Goal: Task Accomplishment & Management: Use online tool/utility

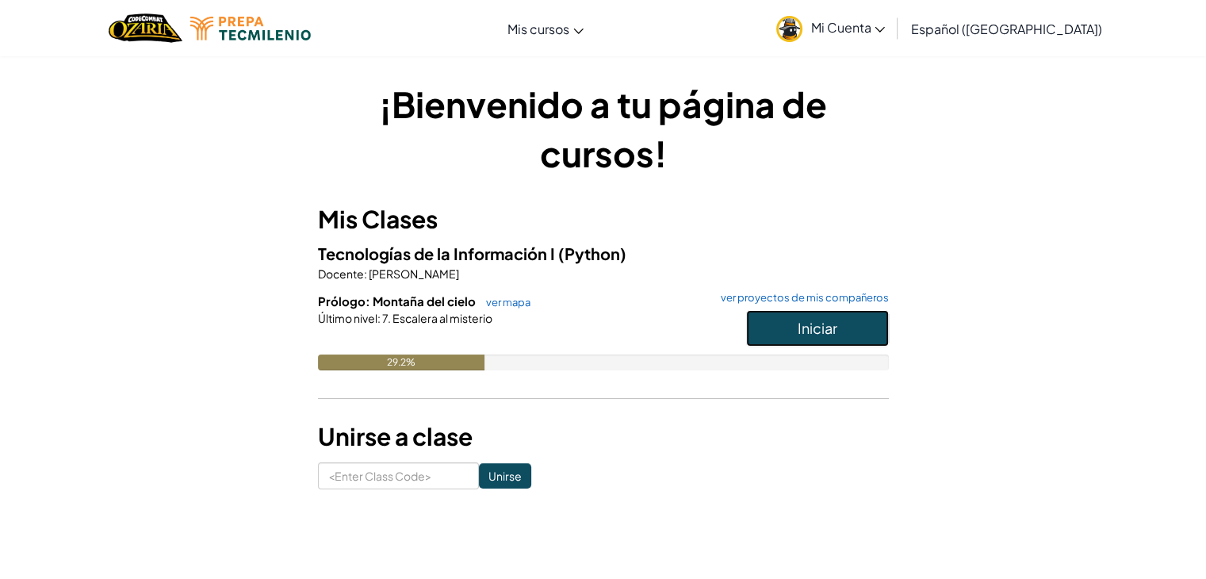
click at [792, 314] on button "Iniciar" at bounding box center [817, 328] width 143 height 36
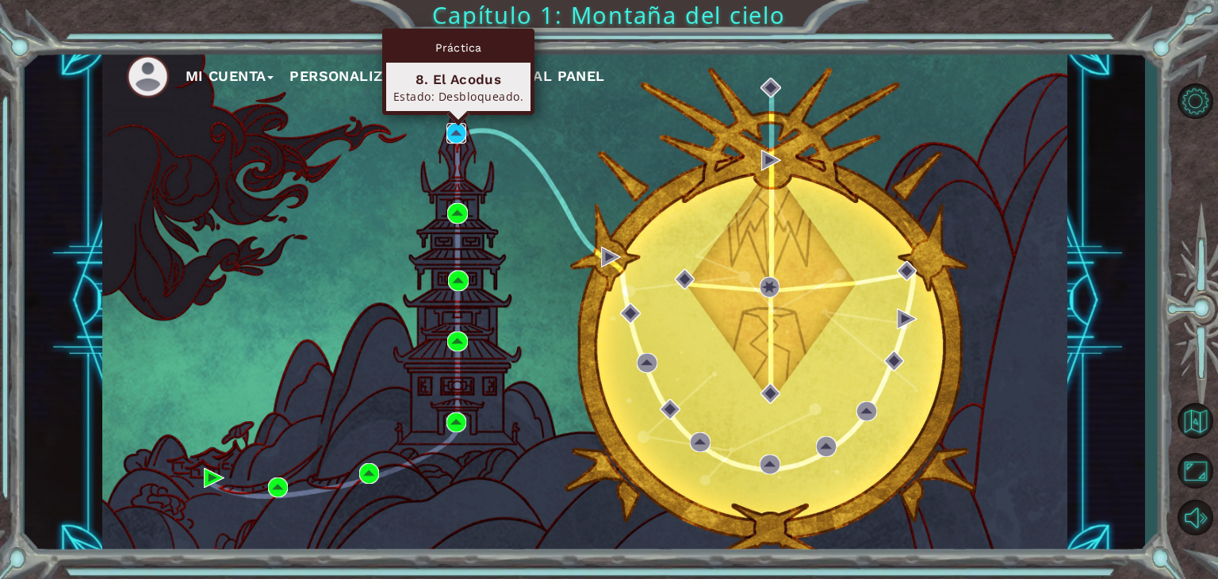
click at [457, 131] on img at bounding box center [456, 133] width 21 height 21
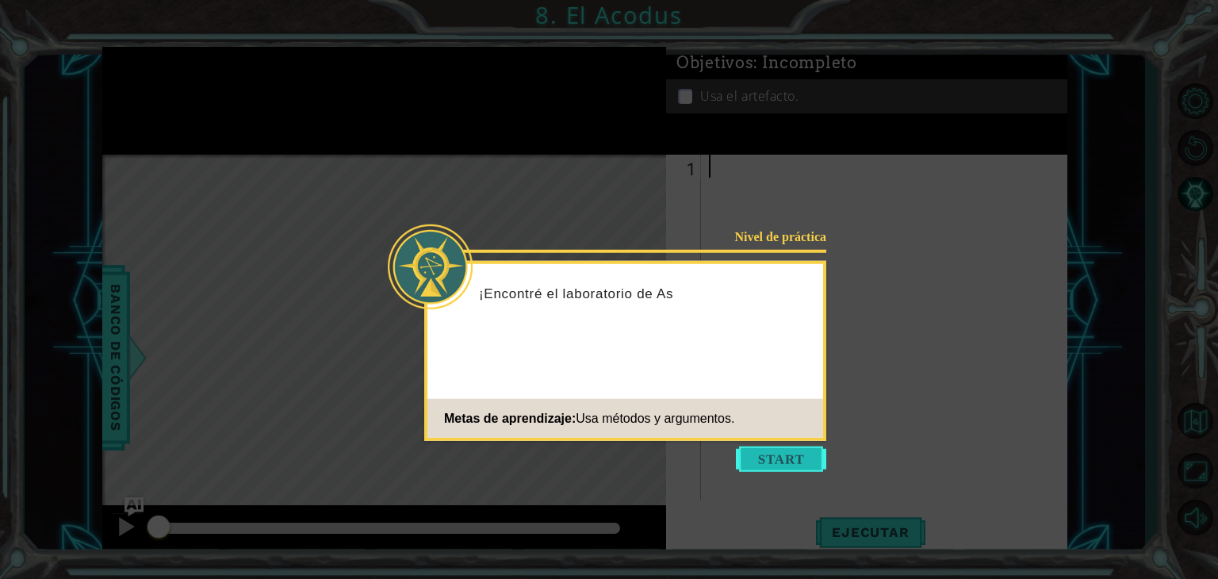
click at [763, 447] on button "Start" at bounding box center [781, 458] width 90 height 25
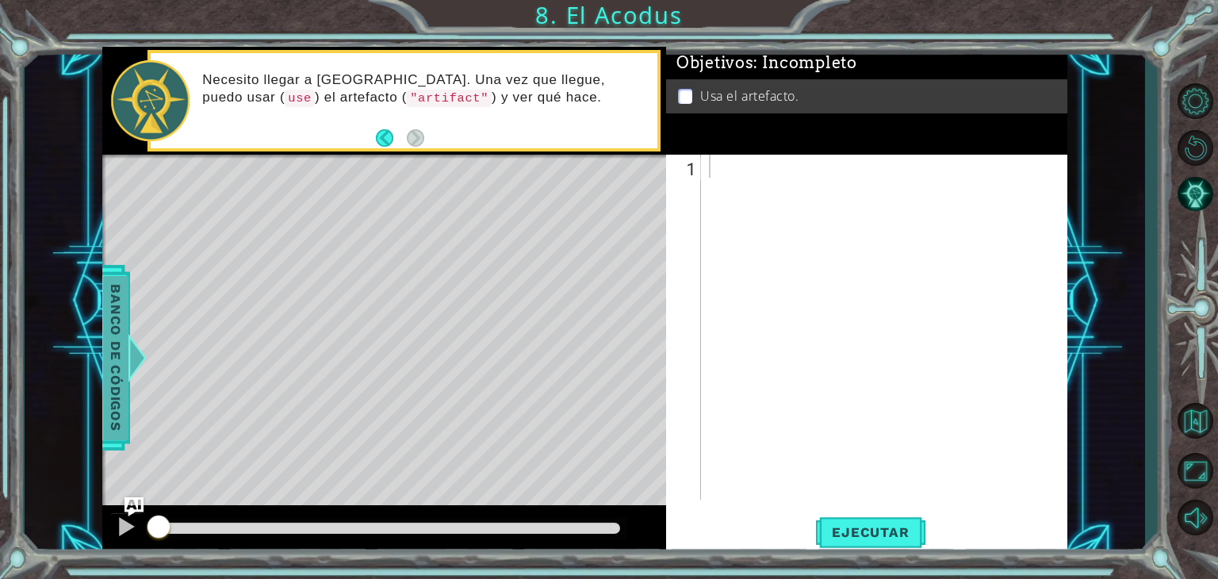
click at [140, 353] on div at bounding box center [137, 358] width 20 height 48
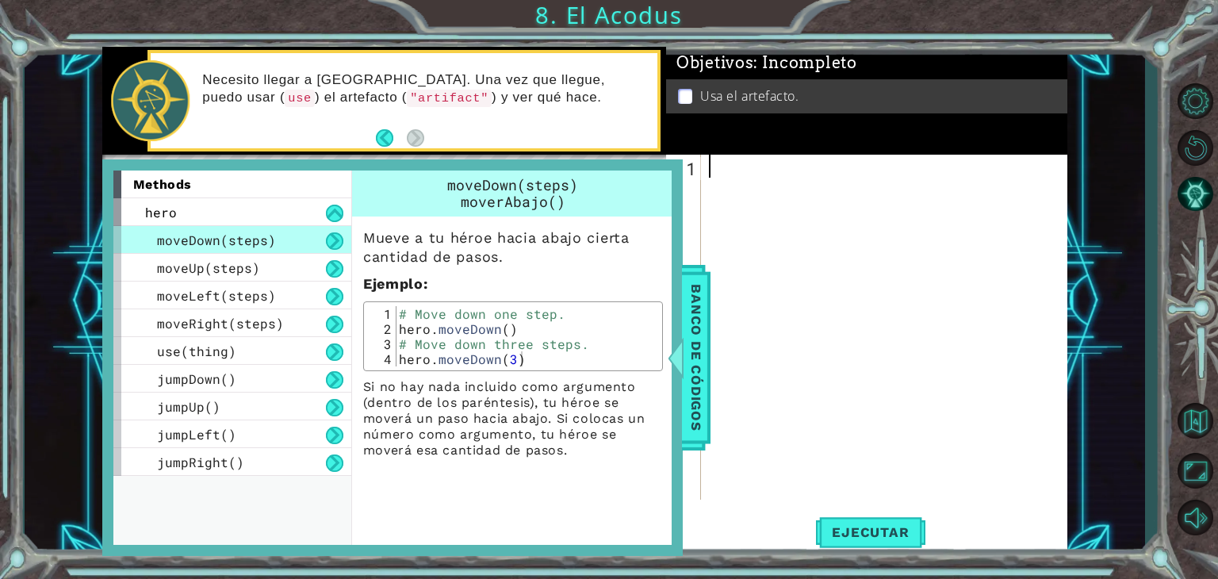
click at [821, 276] on div at bounding box center [887, 350] width 365 height 391
click at [707, 345] on span "Banco de códigos" at bounding box center [695, 357] width 25 height 164
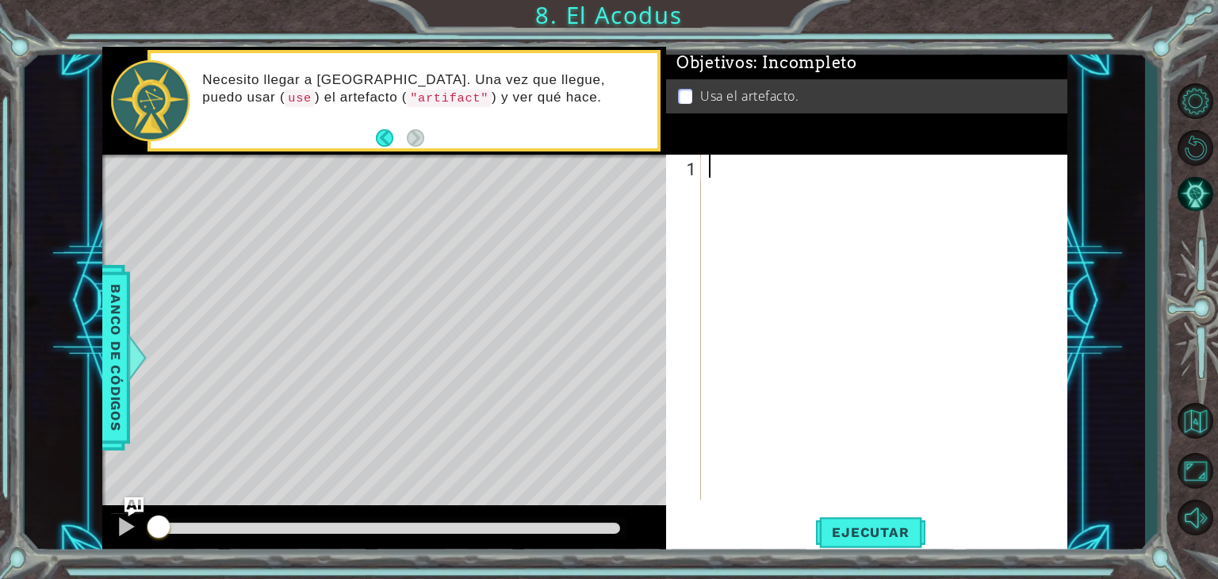
click at [721, 175] on div at bounding box center [887, 350] width 365 height 391
click at [836, 168] on div "heroe . [GEOGRAPHIC_DATA]" at bounding box center [887, 350] width 365 height 391
type textarea "heroe.moverArriba"
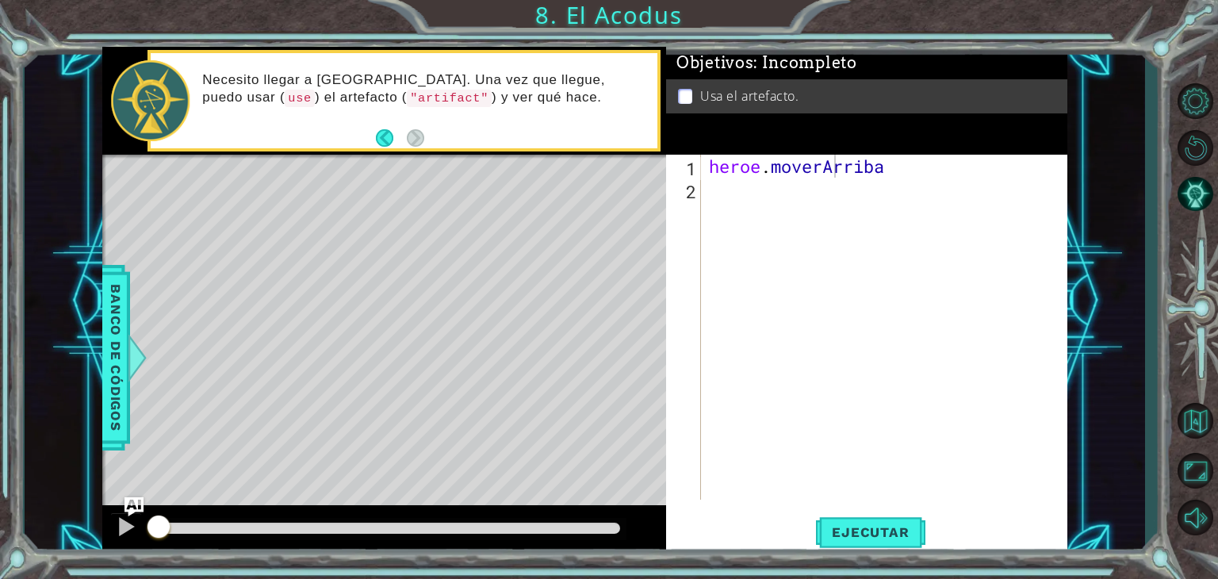
click at [704, 190] on div "heroe.moverArriba 1 2 heroe . moverArriba ההההההההההההההההההההההההההההההההההההה…" at bounding box center [864, 327] width 397 height 345
click at [702, 184] on div "heroe.moverArriba 1 2 heroe . moverArriba ההההההההההההההההההההההההההההההההההההה…" at bounding box center [864, 327] width 397 height 345
click at [910, 162] on div "heroe . [GEOGRAPHIC_DATA]" at bounding box center [887, 350] width 365 height 391
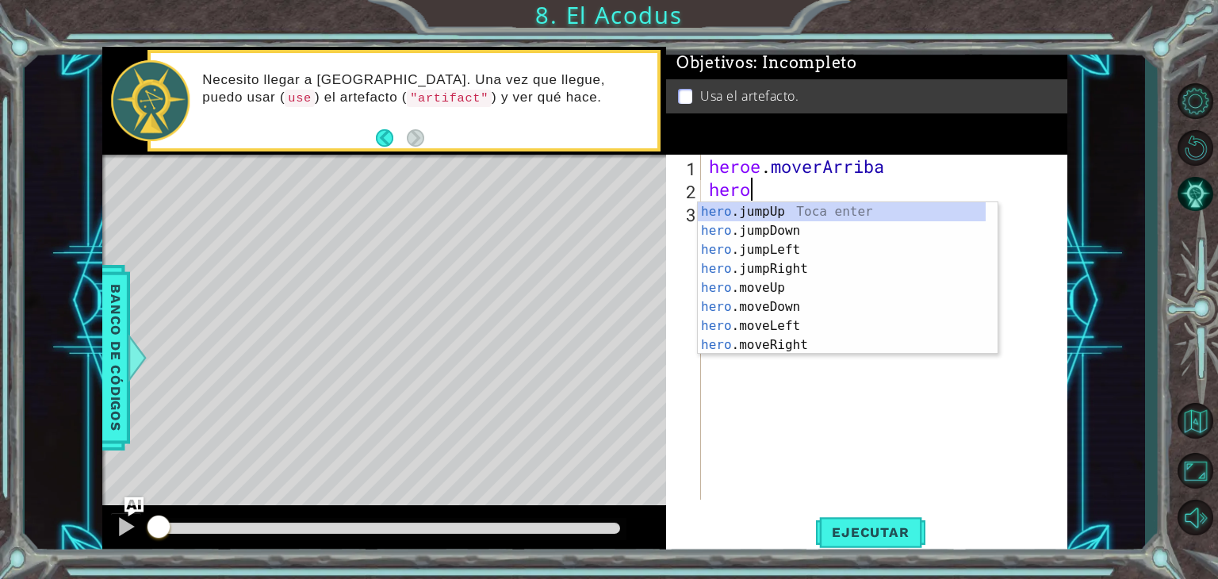
scroll to position [0, 1]
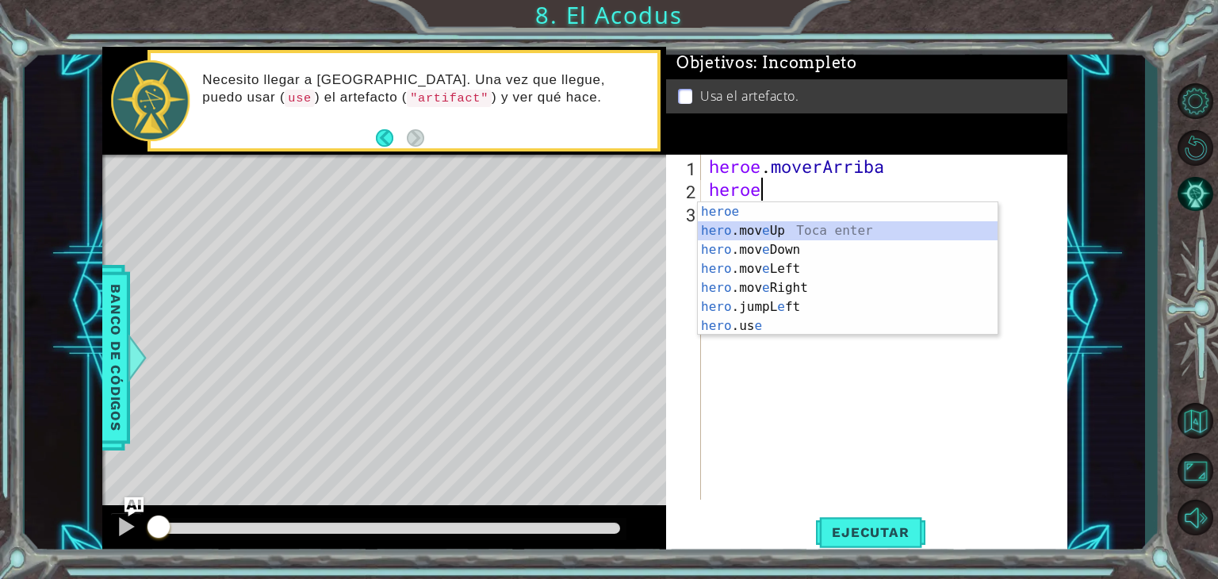
click at [761, 226] on div "heroe Toca enter hero .mov e Up Toca enter hero .mov e Down Toca enter hero .mo…" at bounding box center [848, 287] width 300 height 171
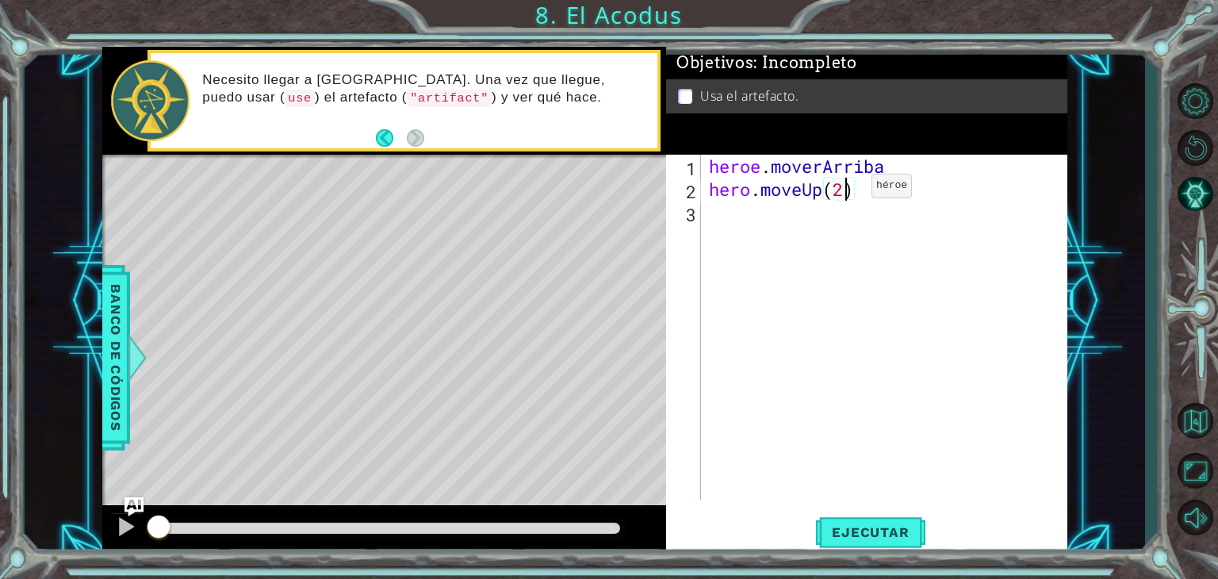
scroll to position [0, 6]
click at [894, 166] on div "heroe . moverArriba hero . moveUp ( 2 )" at bounding box center [887, 350] width 365 height 391
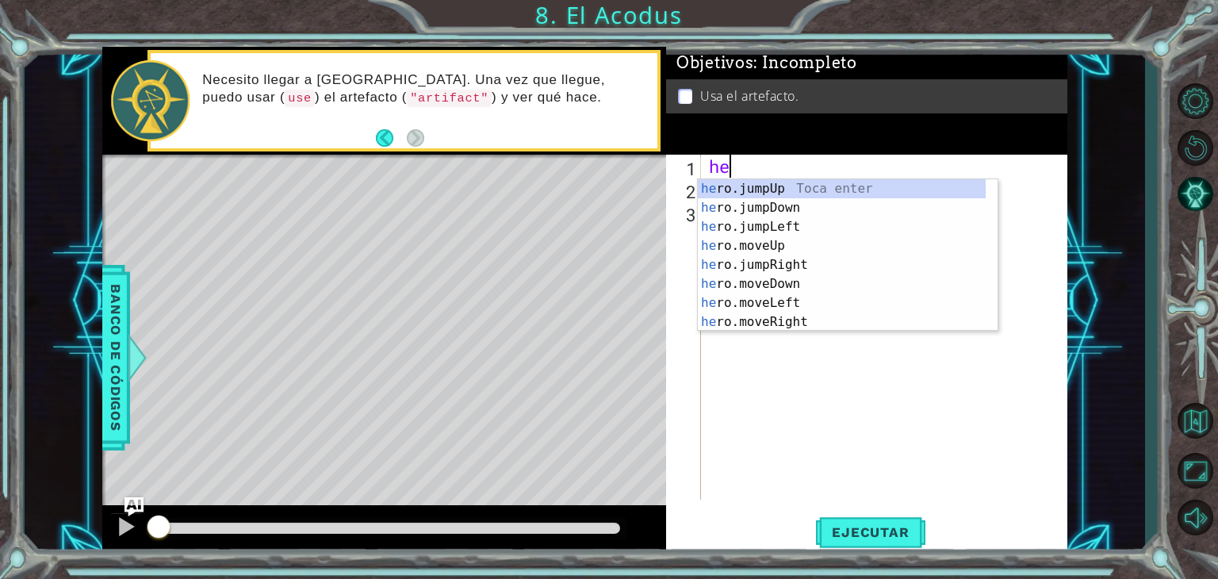
type textarea "h"
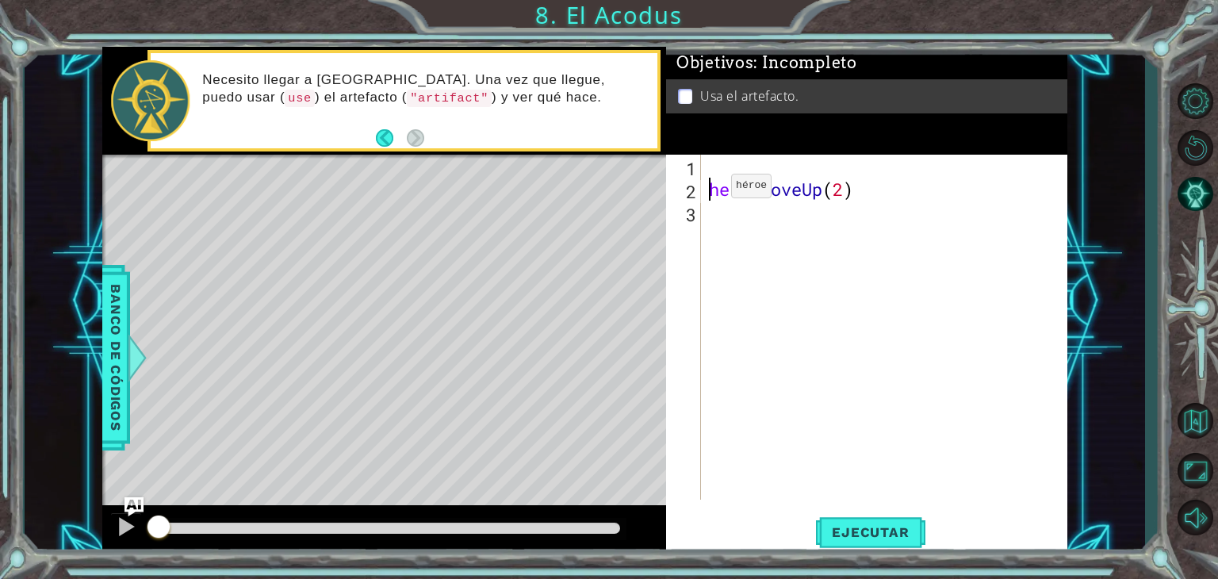
click at [707, 189] on div "hero . moveUp ( 2 )" at bounding box center [887, 350] width 365 height 391
type textarea "hero.moveUp(2)"
click at [857, 163] on div "hero . moveUp ( 2 )" at bounding box center [887, 350] width 365 height 391
type textarea "heroe.moverIzquierda"
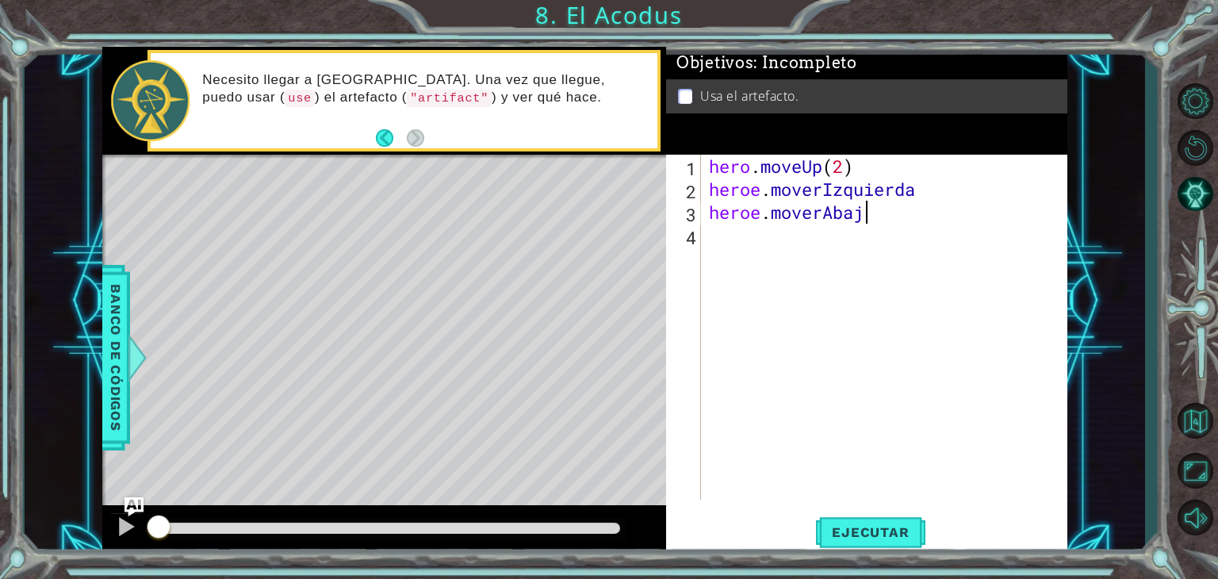
scroll to position [0, 6]
type textarea "heroe.moverAbajo"
type textarea "heroe.moverAbajo(2)"
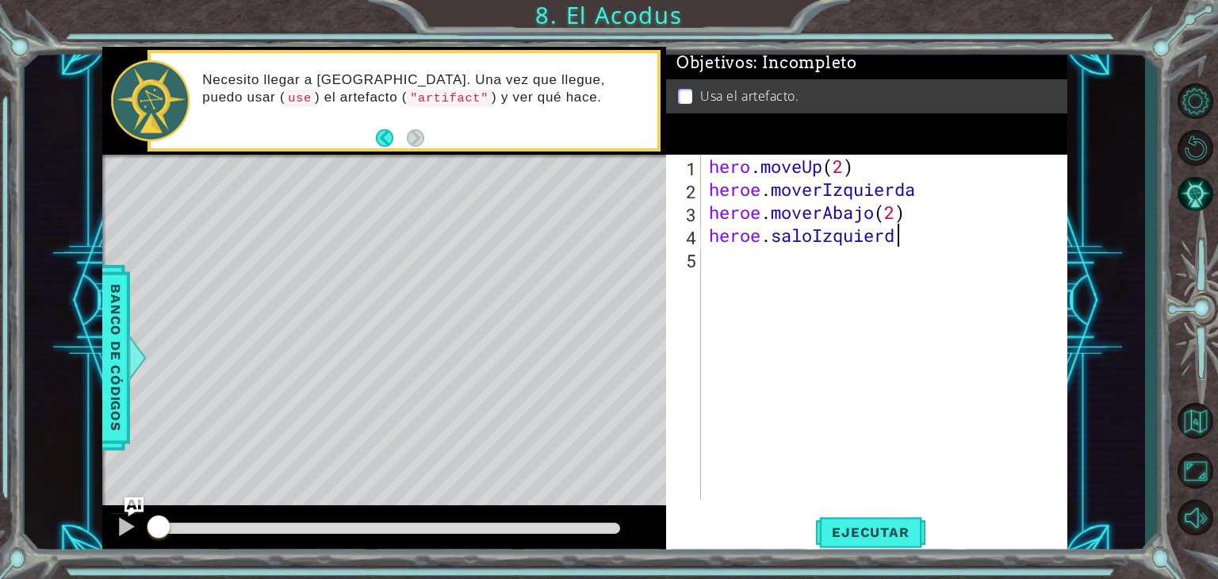
type textarea "heroe.saloIzquierda"
type textarea "heroe.moverArriba(2)"
type textarea "g"
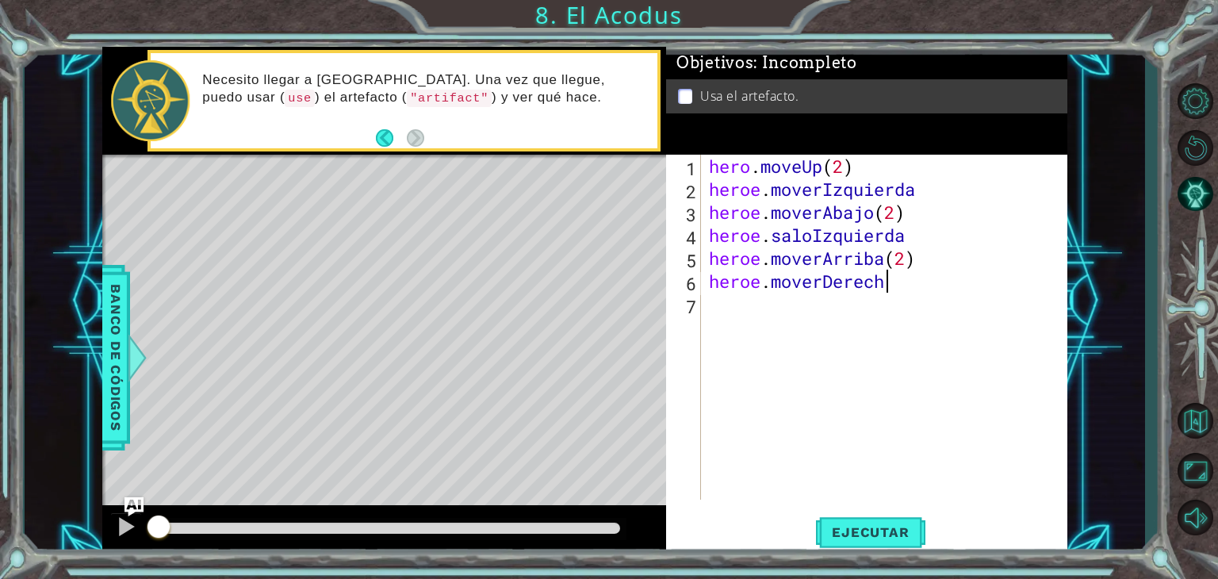
scroll to position [0, 7]
click at [838, 537] on span "Ejecutar" at bounding box center [870, 532] width 109 height 16
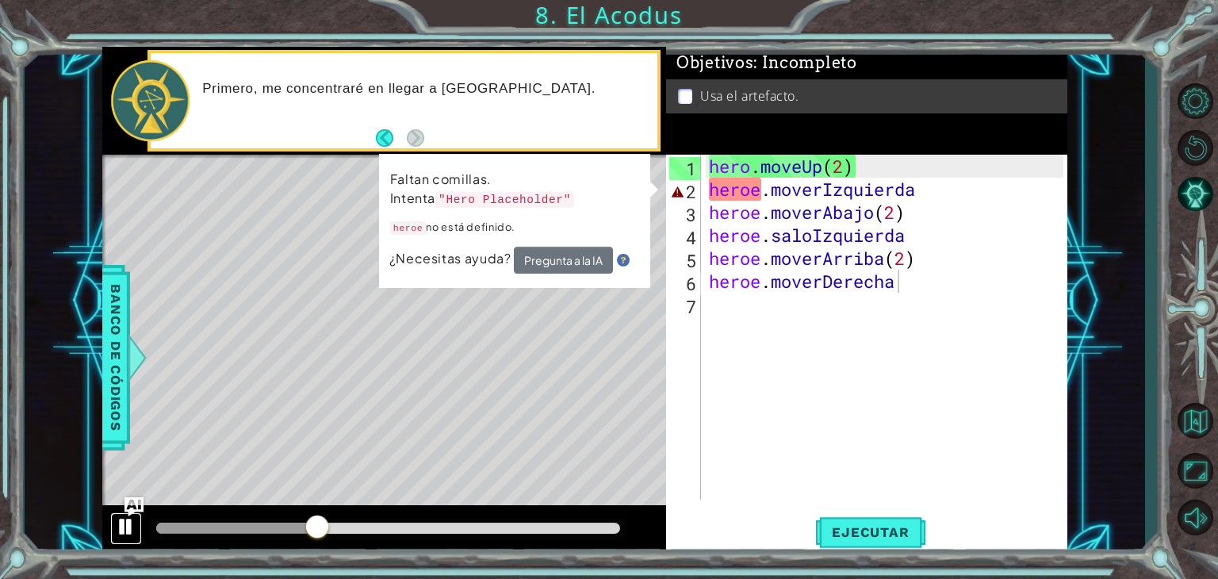
click at [124, 522] on div at bounding box center [126, 526] width 21 height 21
click at [921, 191] on div "hero . moveUp ( 2 ) heroe . moverIzquierda heroe . moverAbajo ( 2 ) heroe . [PE…" at bounding box center [887, 350] width 365 height 391
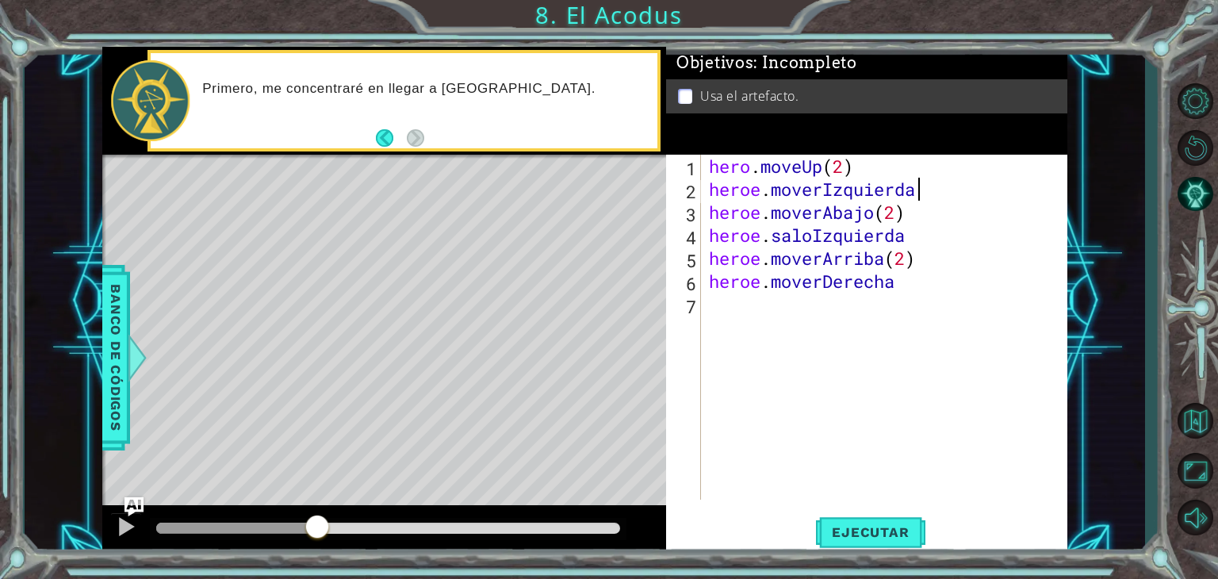
scroll to position [0, 9]
click at [878, 518] on button "Ejecutar" at bounding box center [870, 532] width 109 height 40
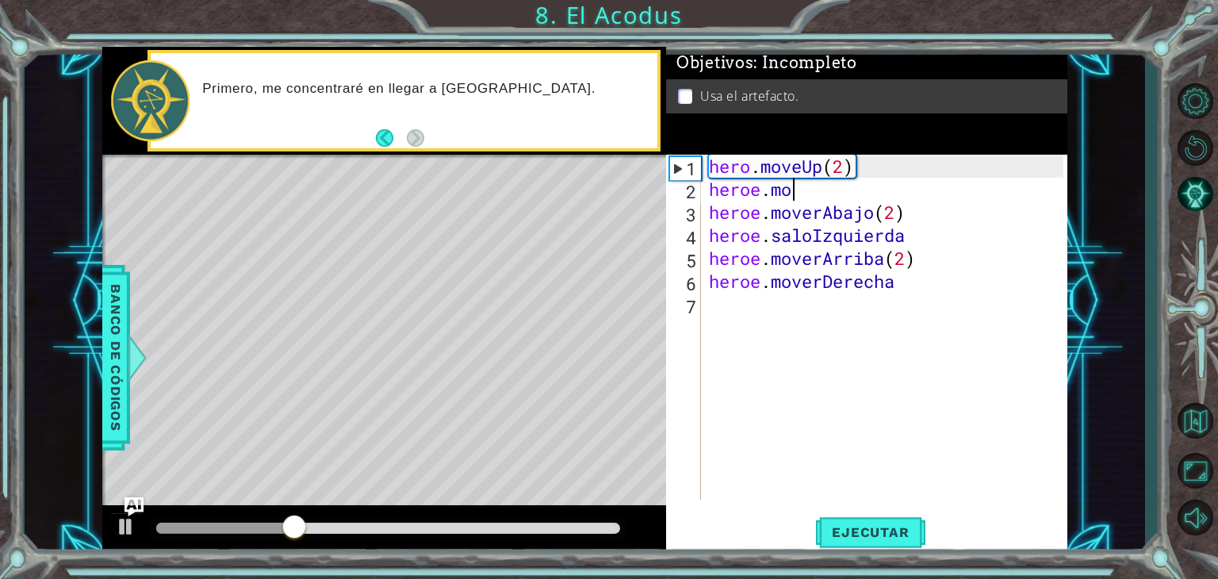
type textarea "hero"
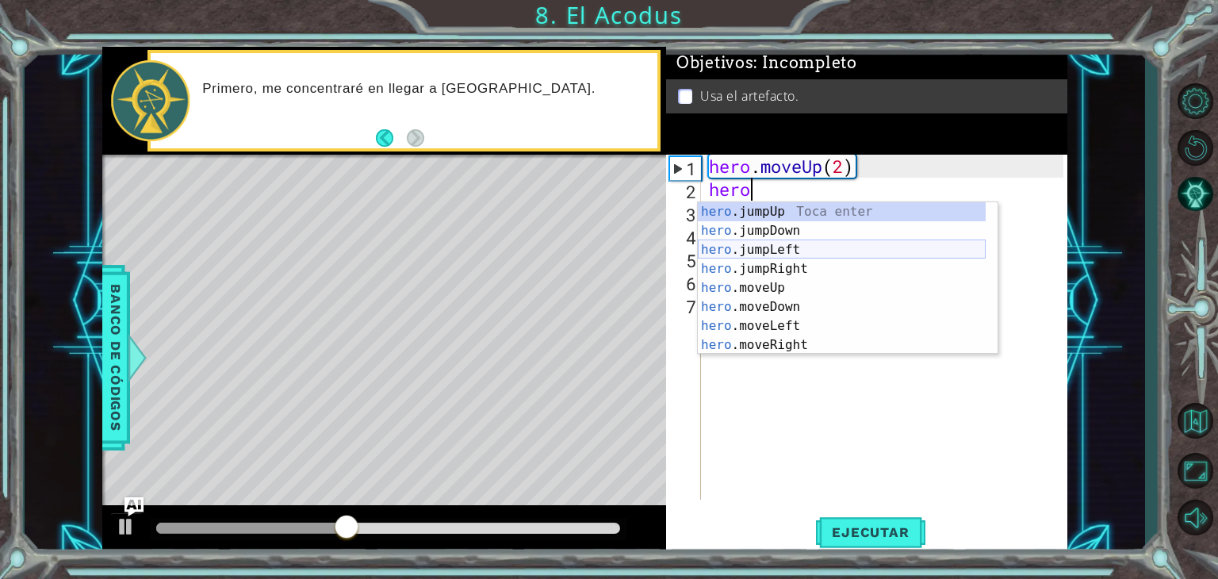
click at [739, 254] on div "hero .jumpUp Toca enter hero .jumpDown Toca enter hero .jumpLeft Toca enter her…" at bounding box center [842, 297] width 288 height 190
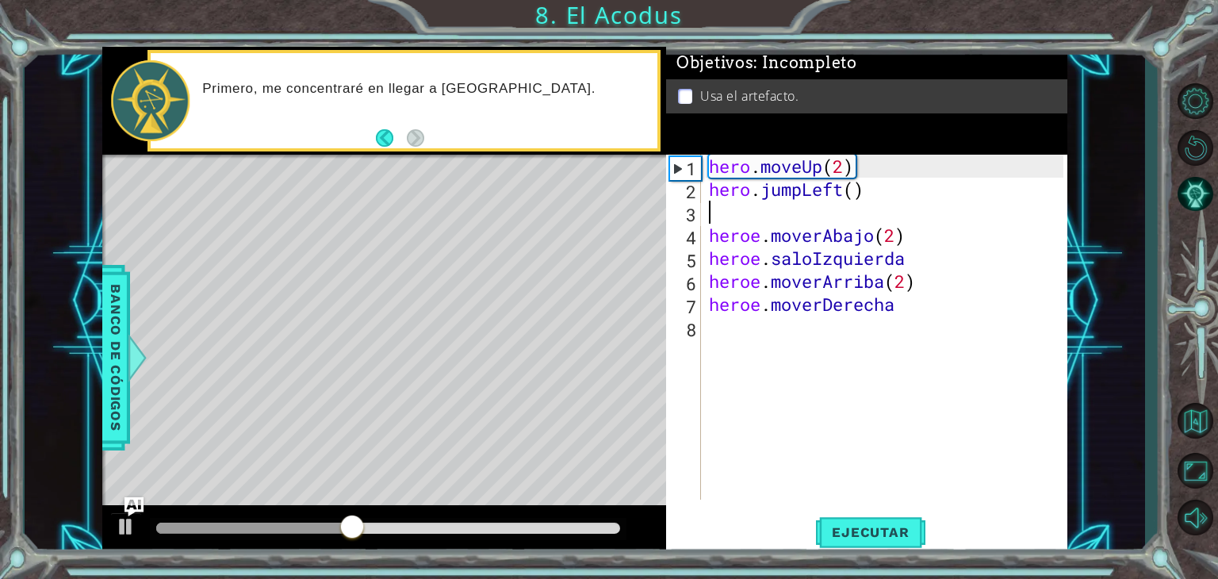
scroll to position [0, 0]
click at [857, 532] on span "Ejecutar" at bounding box center [870, 532] width 109 height 16
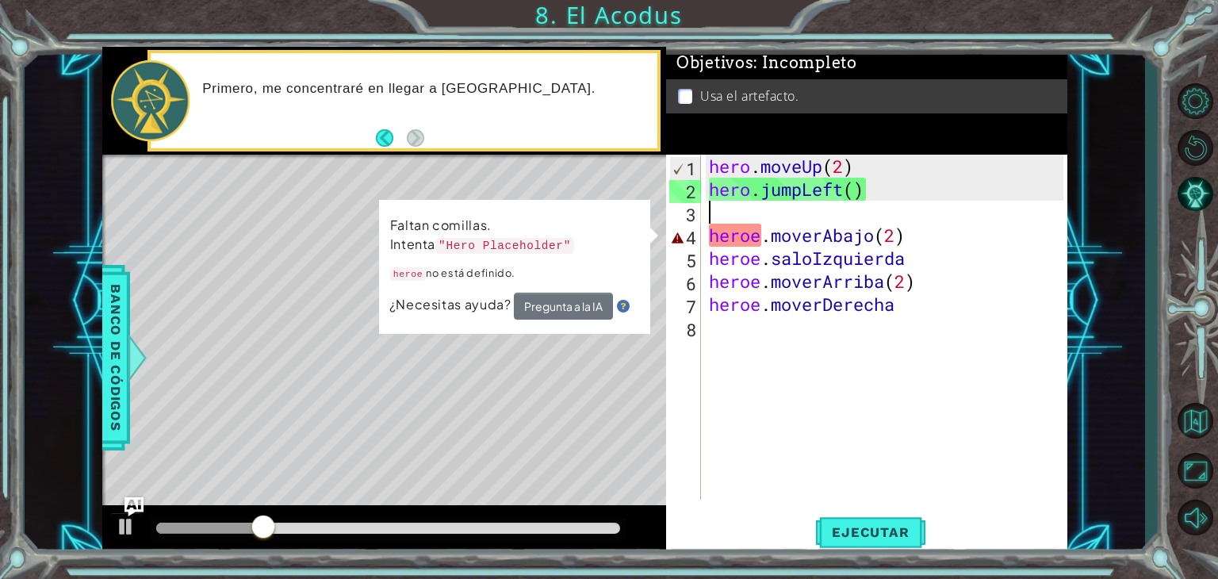
click at [780, 398] on div "hero . moveUp ( 2 ) hero . jumpLeft ( ) heroe . moverAbajo ( 2 ) heroe . [PERSO…" at bounding box center [887, 350] width 365 height 391
click at [785, 258] on div "hero . moveUp ( 2 ) hero . jumpLeft ( ) heroe . moverAbajo ( 2 ) heroe . [PERSO…" at bounding box center [887, 350] width 365 height 391
click at [782, 273] on div "hero . moveUp ( 2 ) hero . jumpLeft ( ) heroe . moverAbajo ( 2 ) heroe . [PERSO…" at bounding box center [887, 350] width 365 height 391
click at [930, 234] on div "hero . moveUp ( 2 ) hero . jumpLeft ( ) heroe . moverAbajo ( 2 ) heroe . [PERSO…" at bounding box center [887, 350] width 365 height 391
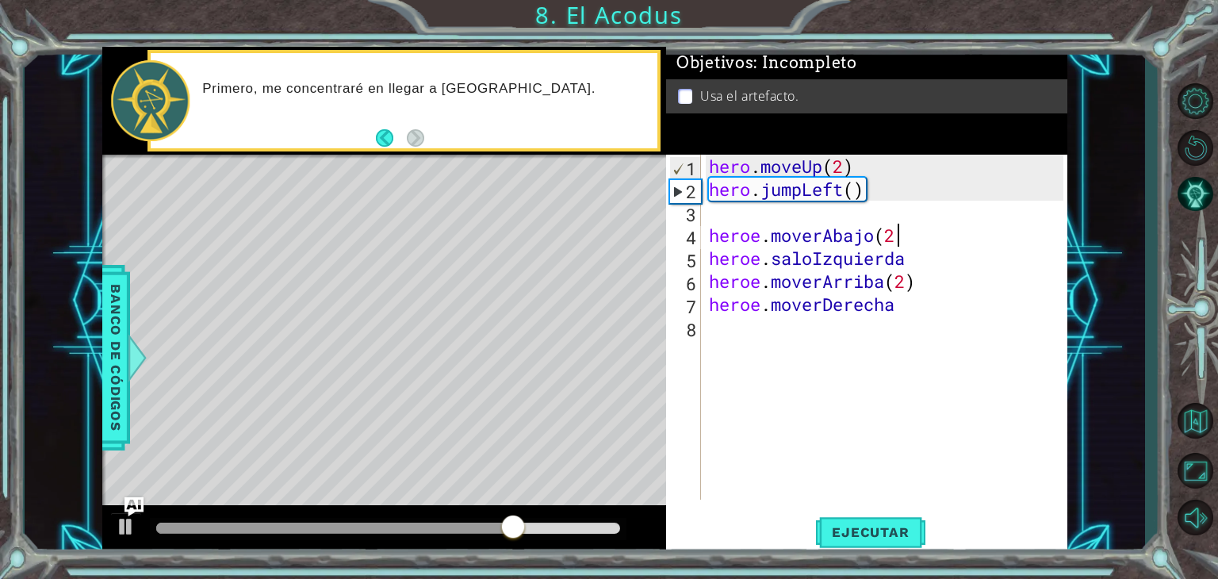
click at [930, 234] on div "hero . moveUp ( 2 ) hero . jumpLeft ( ) heroe . moverAbajo ( 2 heroe . [PERSON_…" at bounding box center [887, 350] width 365 height 391
click at [852, 190] on div "hero . moveUp ( 2 ) hero . jumpLeft ( ) heroe . moverAbajo ( 2 heroe . [PERSON_…" at bounding box center [887, 350] width 365 height 391
click at [872, 185] on div "hero . moveUp ( 2 ) hero . jumpLeft ( ) heroe . moverAbajo ( 2 heroe . [PERSON_…" at bounding box center [887, 350] width 365 height 391
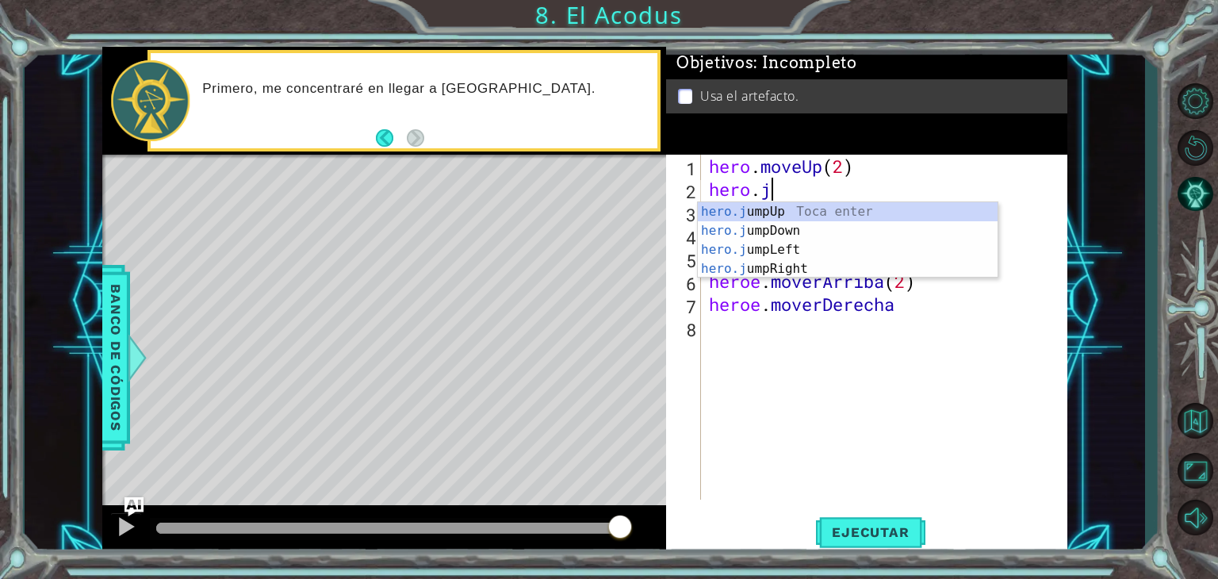
type textarea "hero."
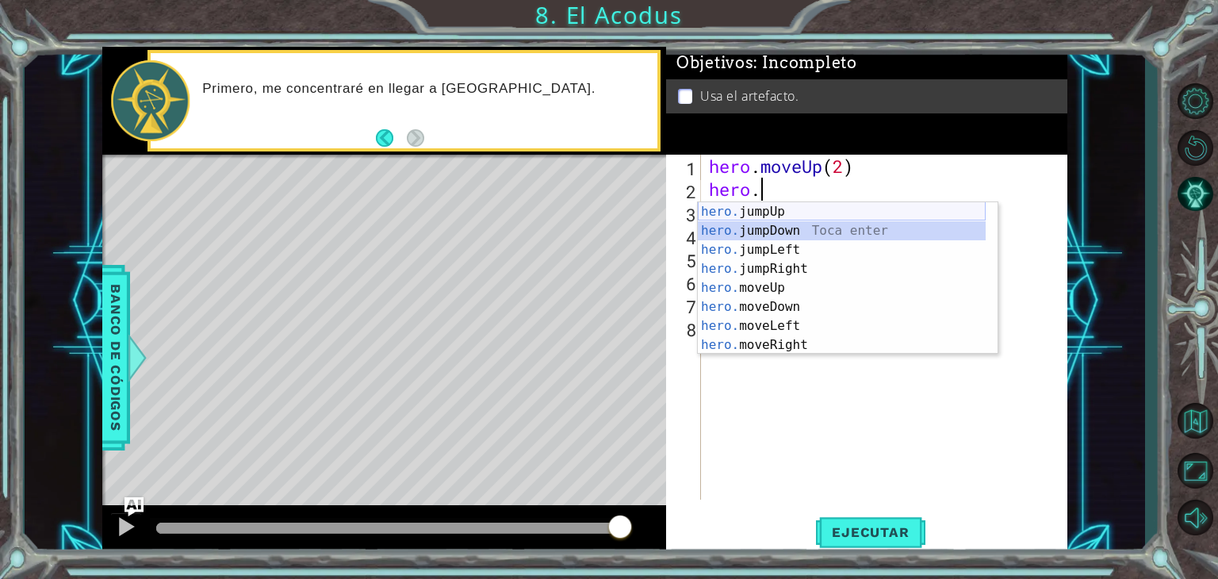
drag, startPoint x: 698, startPoint y: 223, endPoint x: 774, endPoint y: 227, distance: 77.0
click at [774, 227] on div "hero. jumpUp Toca enter hero. jumpDown Toca enter hero. jumpLeft Toca enter her…" at bounding box center [842, 297] width 288 height 190
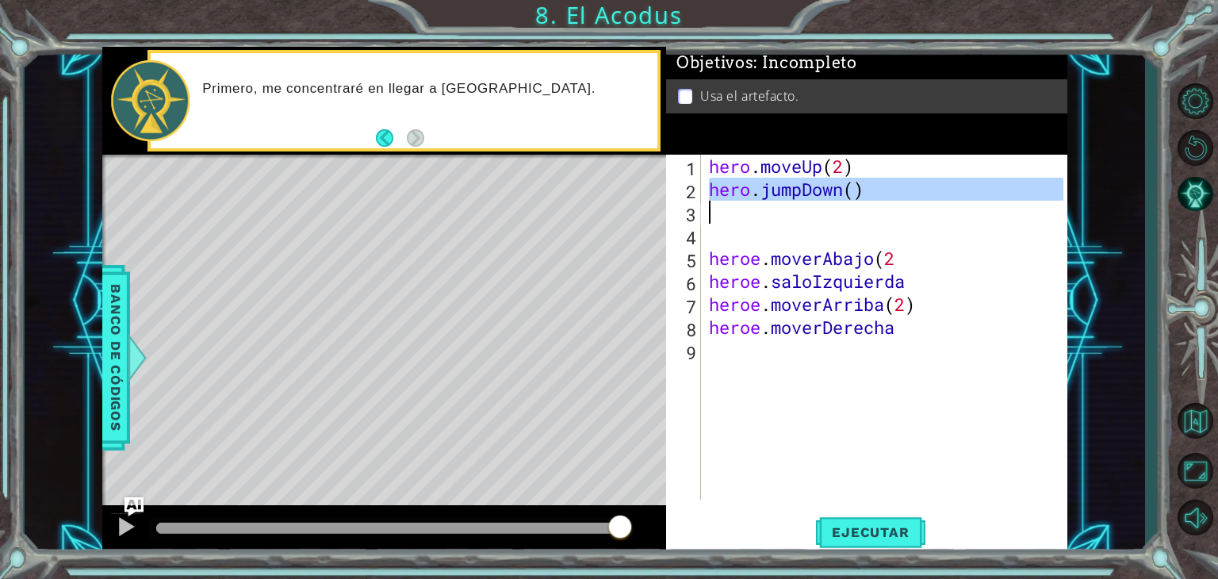
drag, startPoint x: 707, startPoint y: 187, endPoint x: 831, endPoint y: 208, distance: 125.4
click at [831, 208] on div "hero . moveUp ( 2 ) hero . jumpDown ( ) heroe . moverAbajo ( 2 heroe . [PERSON_…" at bounding box center [887, 350] width 365 height 391
click at [875, 197] on div "hero . moveUp ( 2 ) hero . jumpDown ( ) heroe . moverAbajo ( 2 heroe . [PERSON_…" at bounding box center [883, 327] width 357 height 345
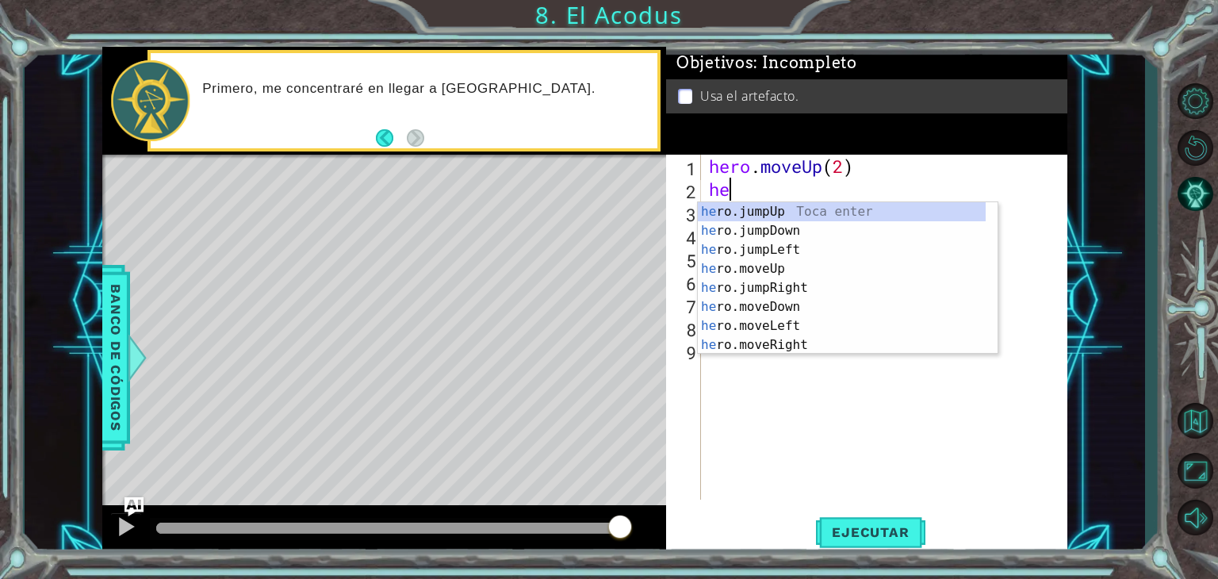
type textarea "h"
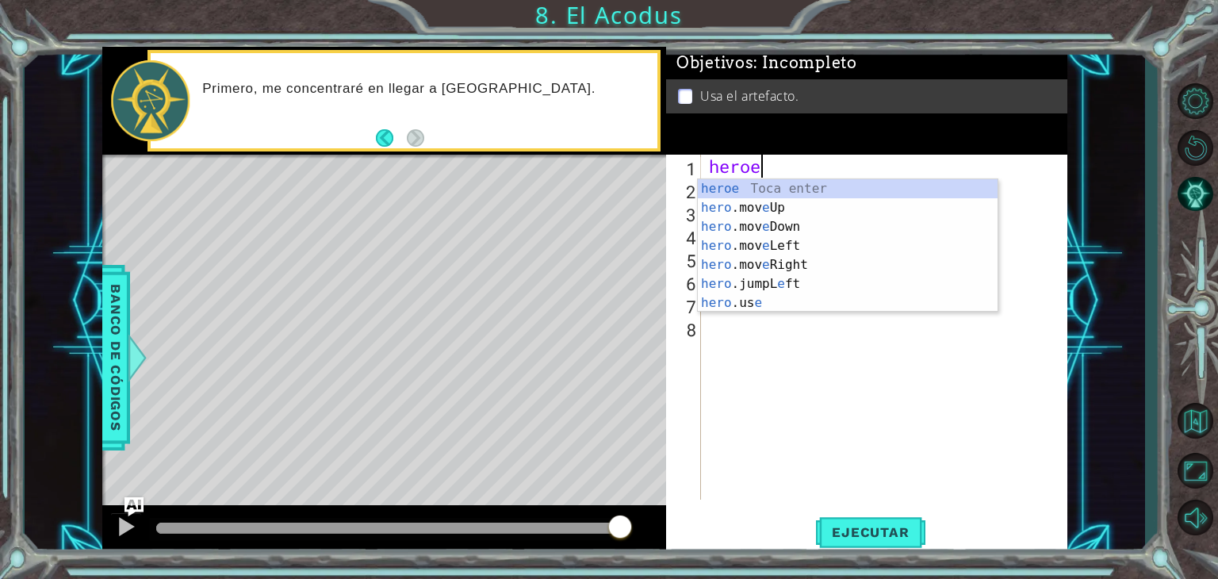
scroll to position [0, 1]
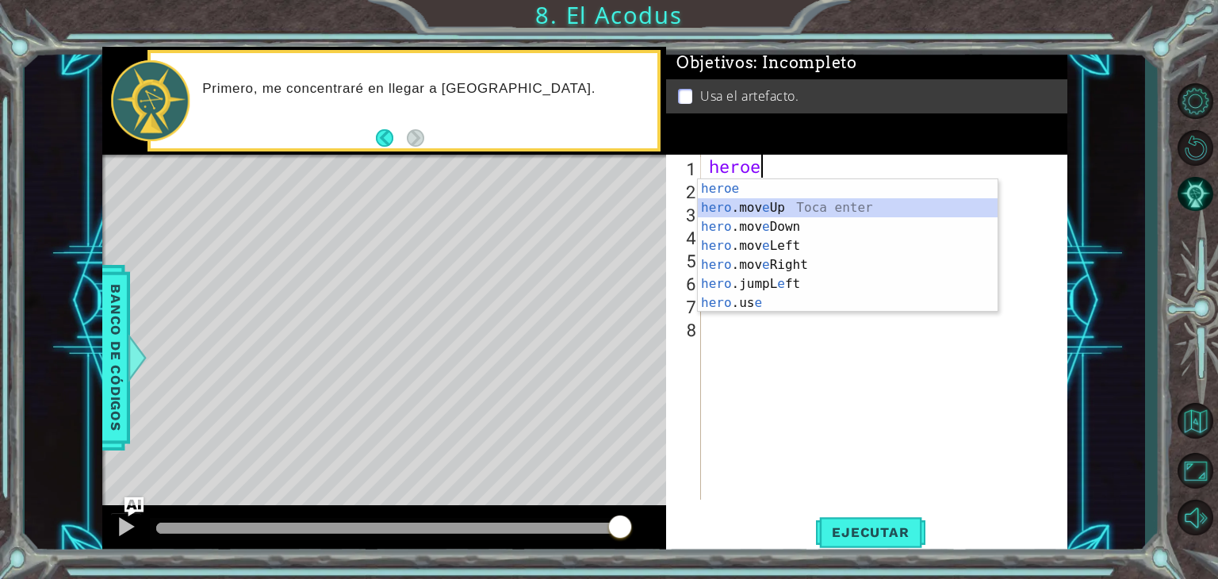
click at [761, 208] on div "heroe Toca enter hero .mov e Up Toca enter hero .mov e Down Toca enter hero .mo…" at bounding box center [848, 264] width 300 height 171
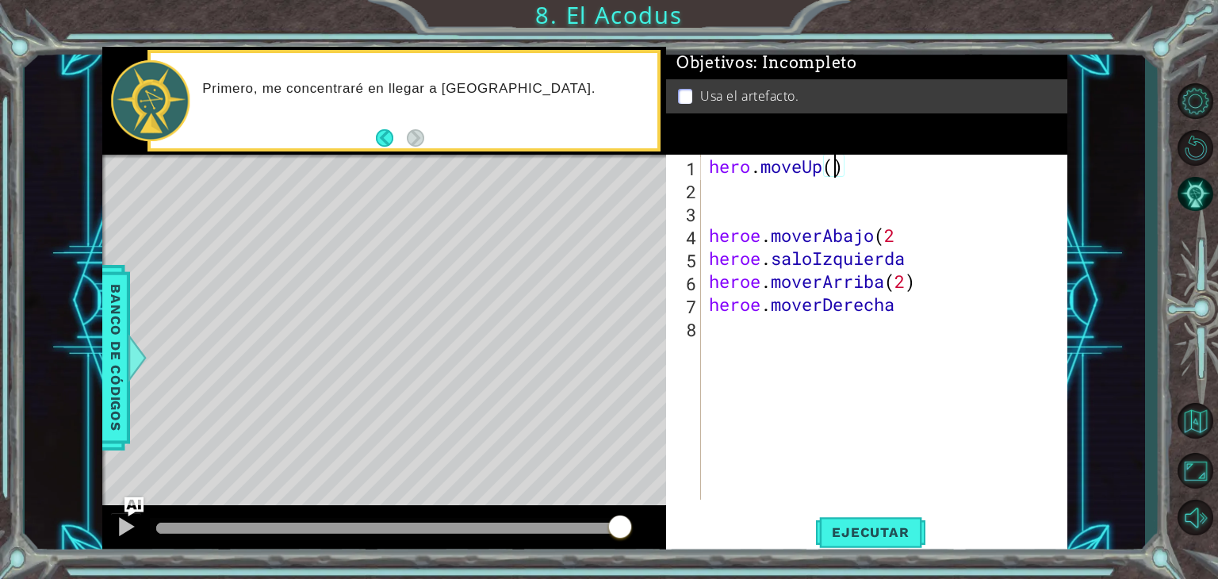
type textarea "hero.moveUp(2)"
click at [861, 166] on div "hero . moveUp ( 2 ) heroe . moverAbajo ( 2 heroe . [PERSON_NAME] . moverArriba …" at bounding box center [887, 350] width 365 height 391
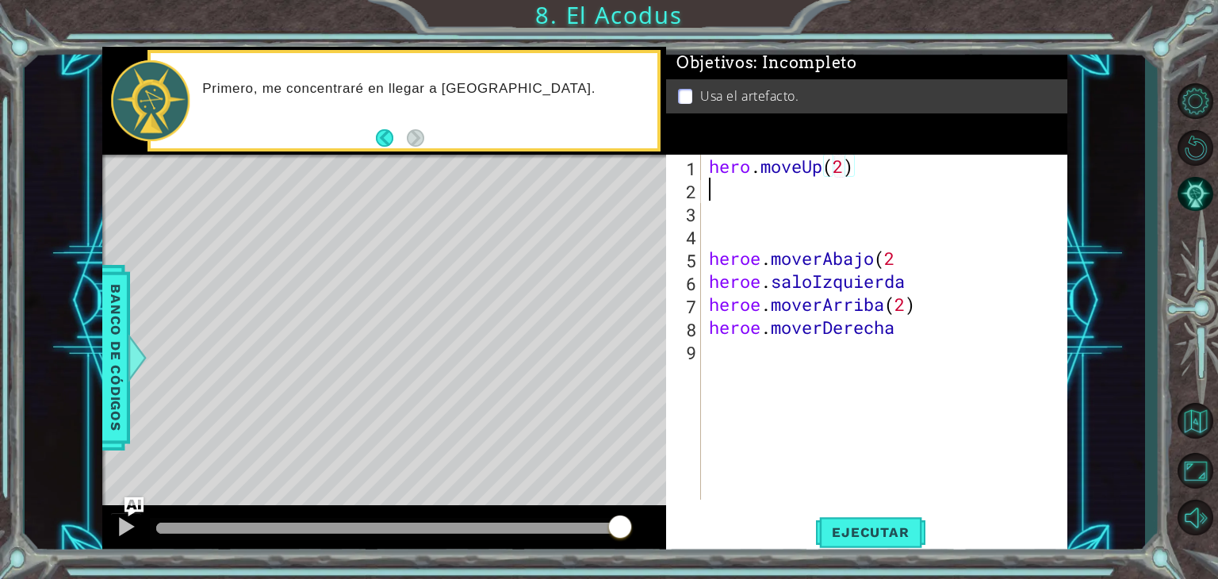
scroll to position [0, 0]
click at [904, 265] on div "hero . moveUp ( 2 ) heroe . moverAbajo ( 2 heroe . [PERSON_NAME] . moverArriba …" at bounding box center [887, 350] width 365 height 391
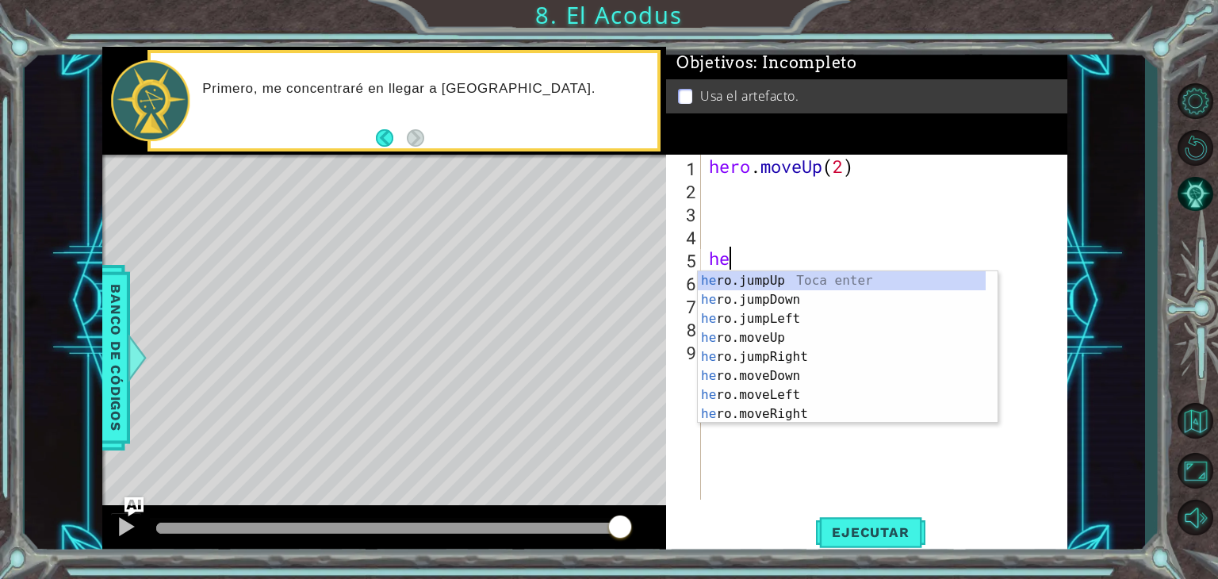
type textarea "h"
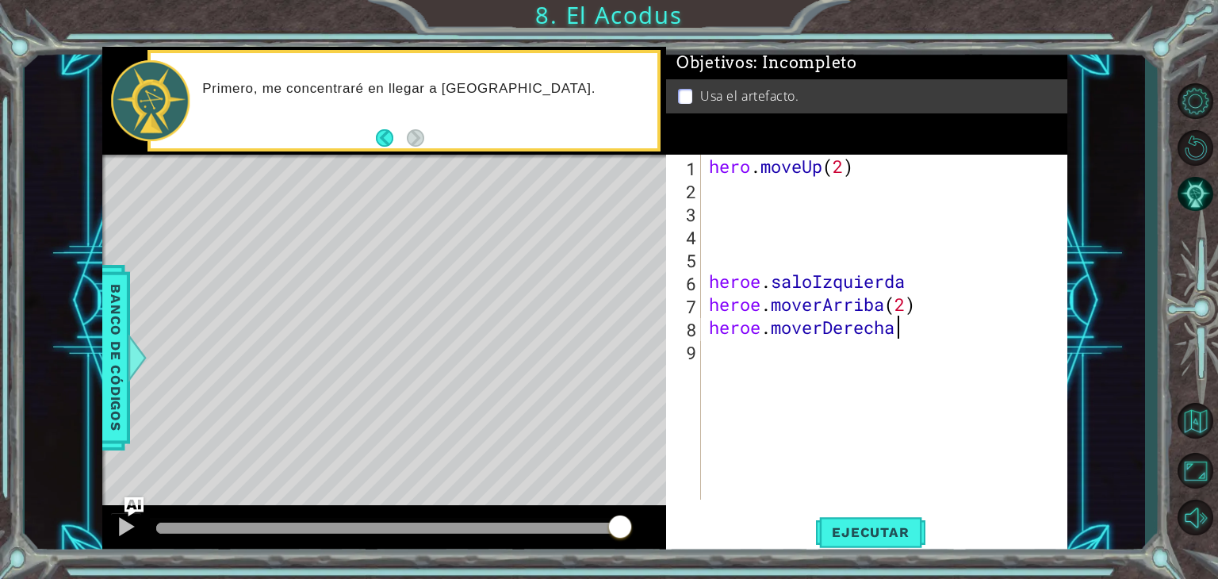
click at [923, 327] on div "hero . moveUp ( 2 ) heroe . [PERSON_NAME] . moverArriba ( 2 ) heroe . moverDere…" at bounding box center [887, 350] width 365 height 391
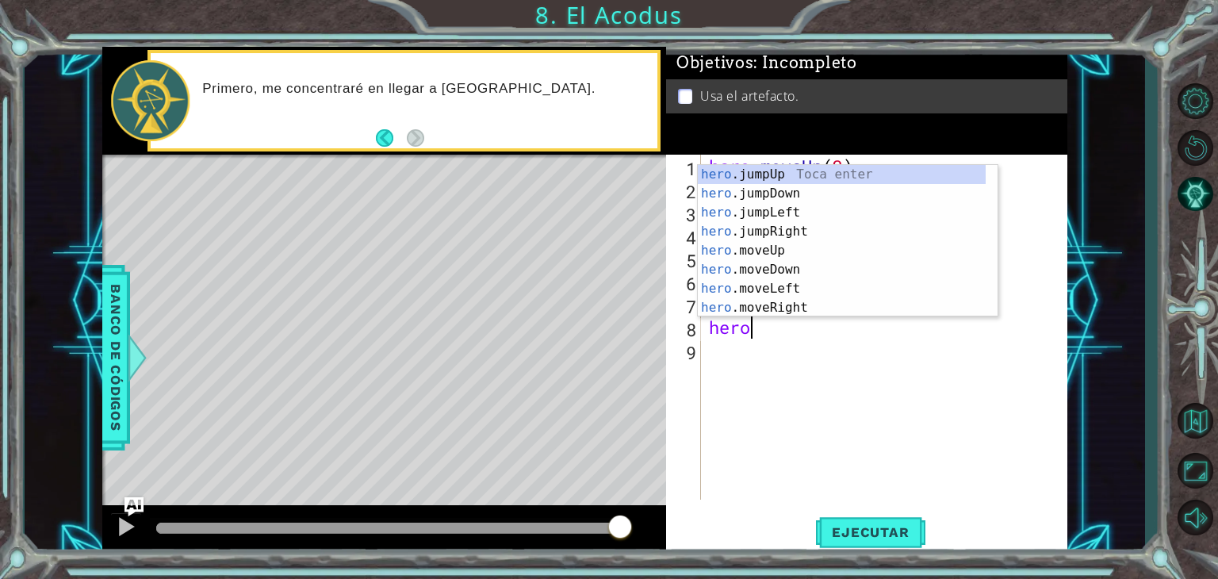
type textarea "h"
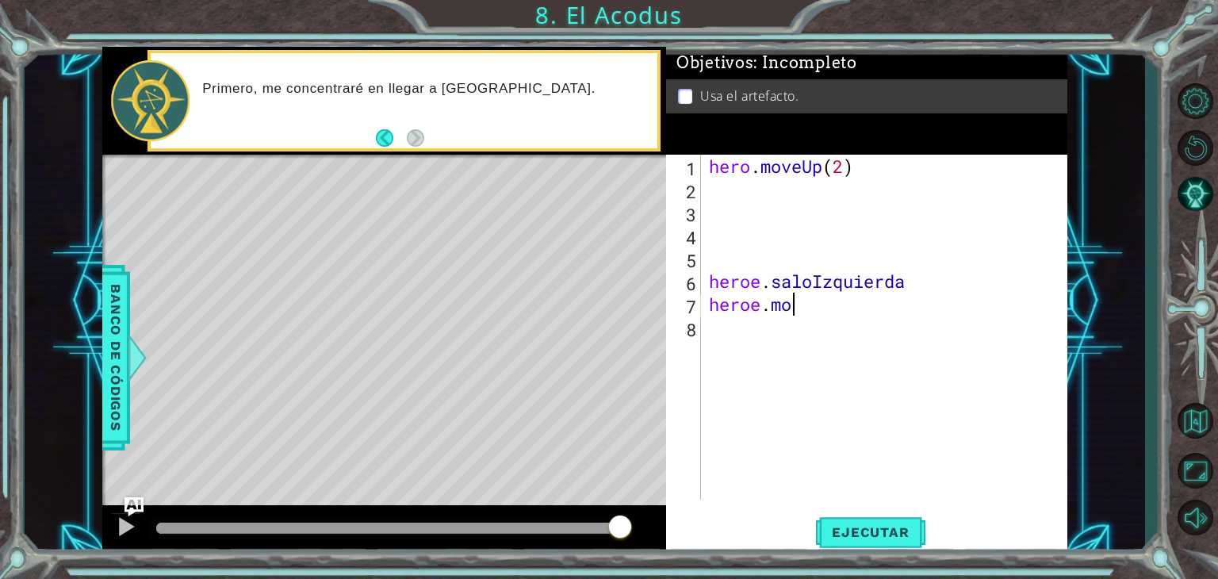
type textarea "h"
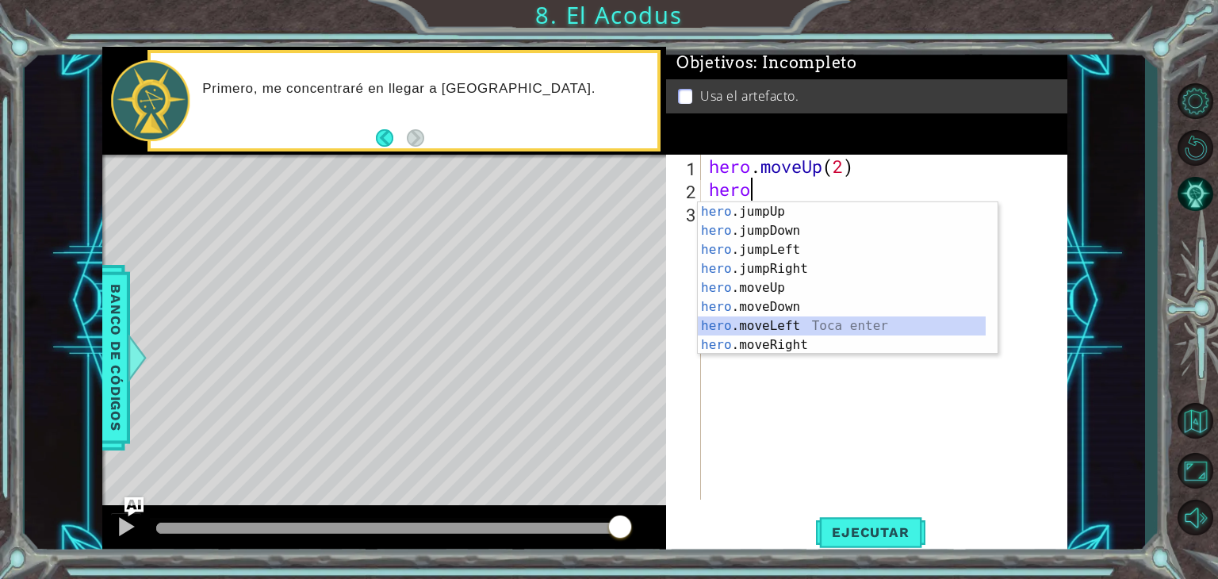
click at [770, 330] on div "hero .jumpUp Toca enter hero .jumpDown Toca enter hero .jumpLeft Toca enter her…" at bounding box center [842, 297] width 288 height 190
type textarea "hero.moveLeft(1)"
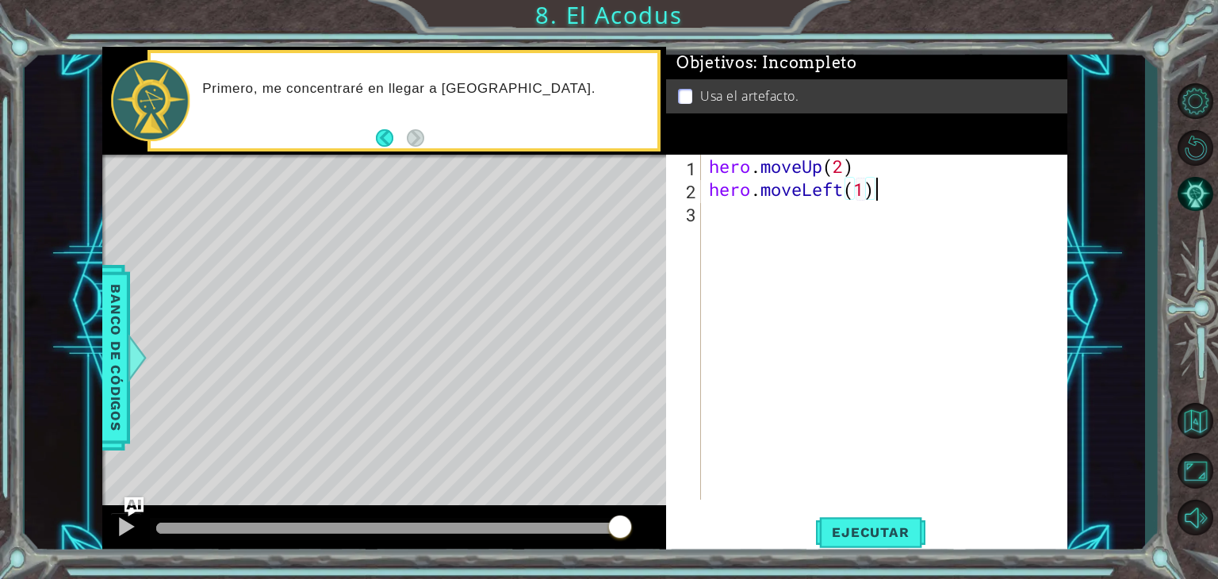
click at [876, 190] on div "hero . moveUp ( 2 ) hero . moveLeft ( 1 )" at bounding box center [887, 350] width 365 height 391
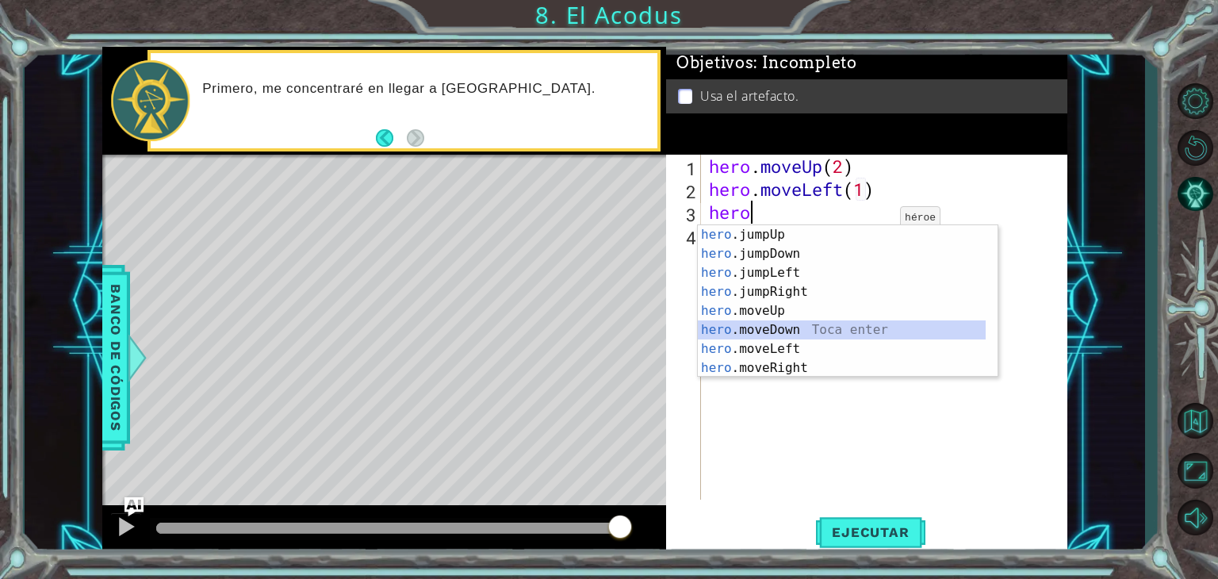
click at [756, 327] on div "hero .jumpUp Toca enter hero .jumpDown Toca enter hero .jumpLeft Toca enter her…" at bounding box center [842, 320] width 288 height 190
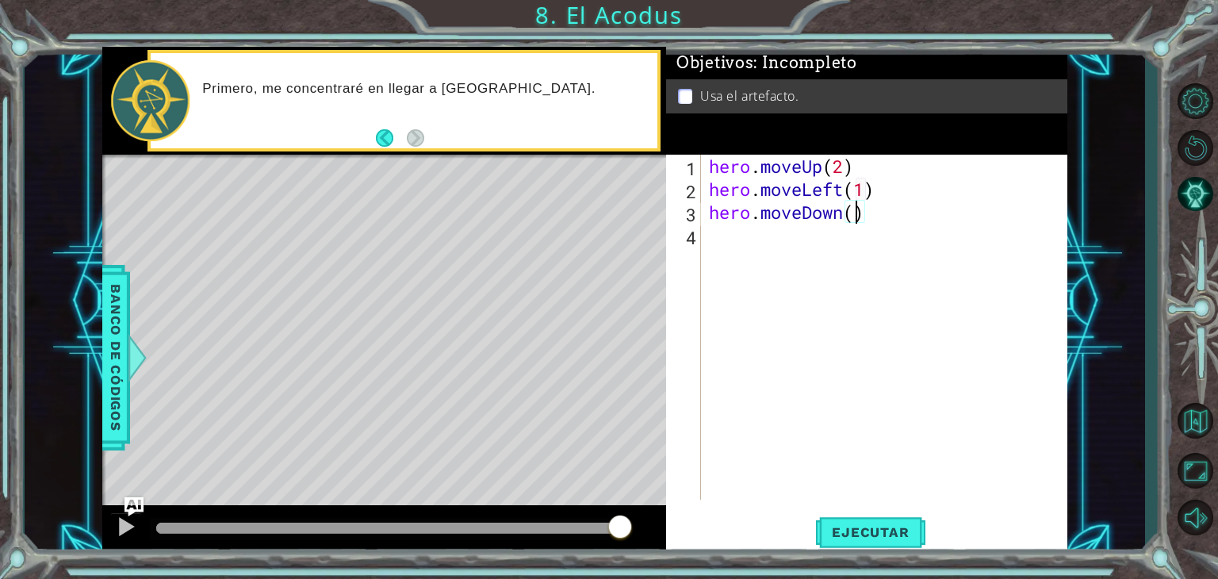
type textarea "hero.moveDown(2)"
click at [886, 227] on div "hero . moveUp ( 2 ) hero . moveLeft ( 1 ) hero . moveDown ( 2 )" at bounding box center [887, 350] width 365 height 391
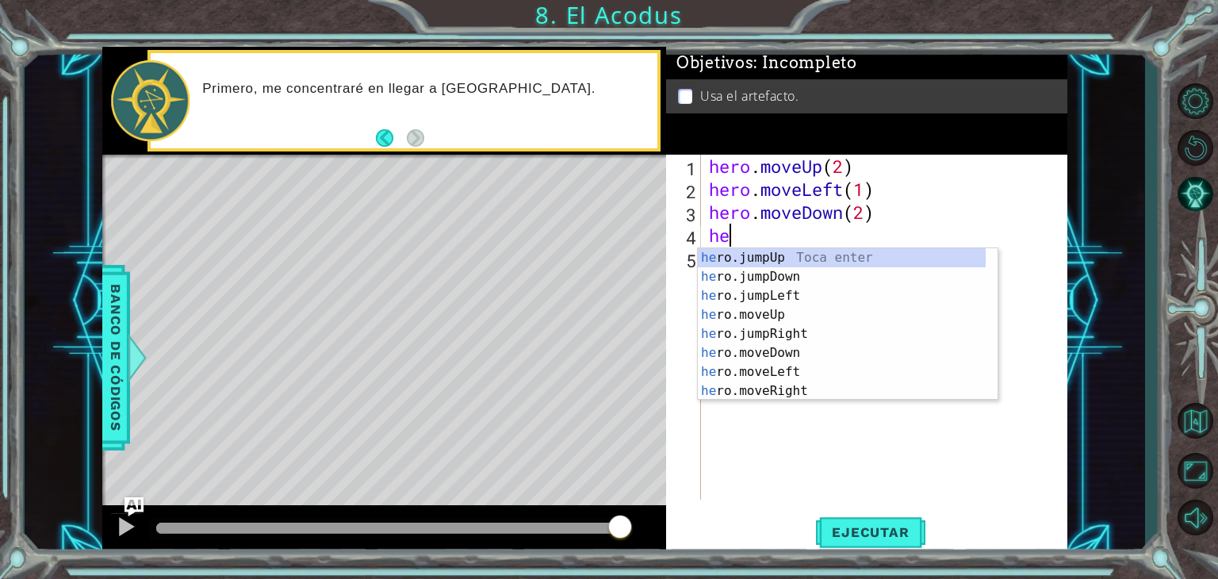
scroll to position [0, 0]
type textarea "hero"
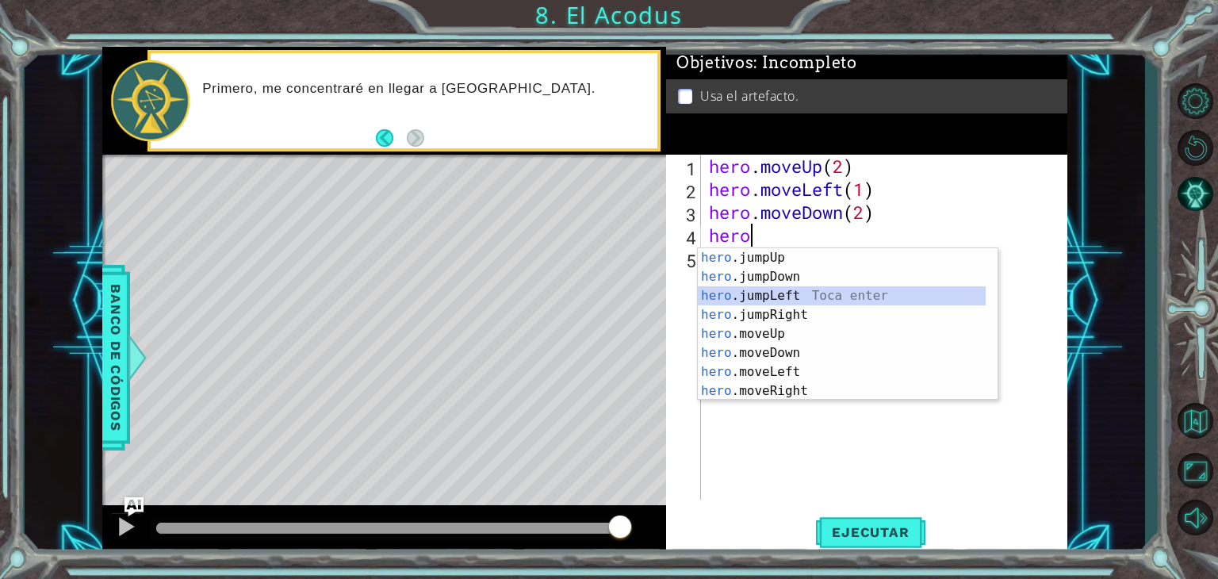
click at [726, 299] on div "hero .jumpUp Toca enter hero .jumpDown Toca enter hero .jumpLeft Toca enter her…" at bounding box center [842, 343] width 288 height 190
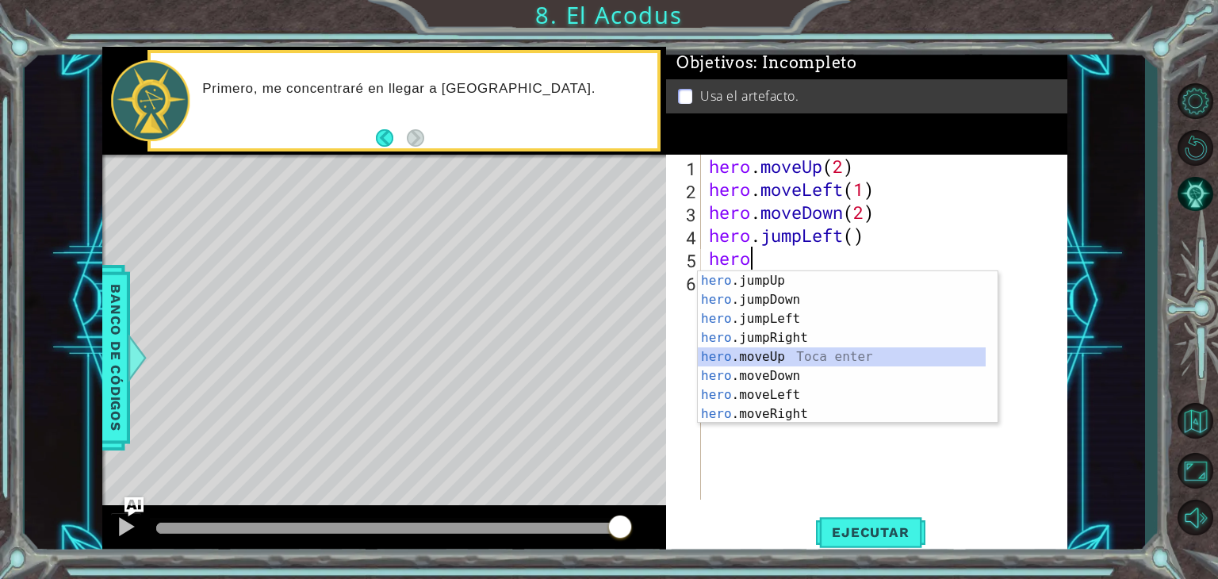
click at [755, 351] on div "hero .jumpUp Toca enter hero .jumpDown Toca enter hero .jumpLeft Toca enter her…" at bounding box center [842, 366] width 288 height 190
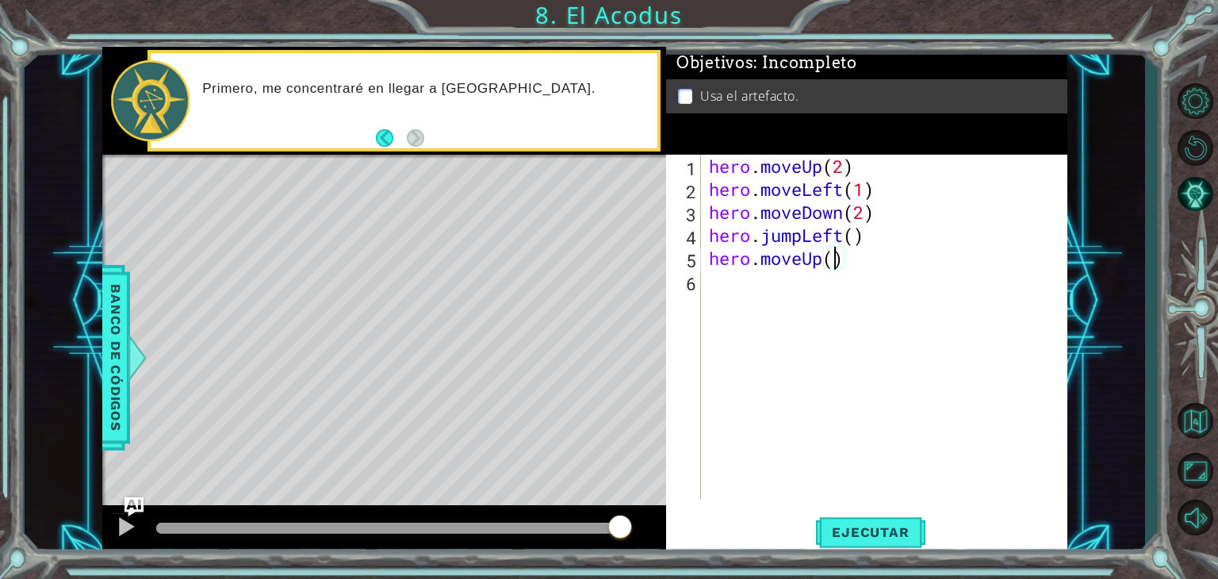
scroll to position [0, 6]
click at [858, 235] on div "hero . moveUp ( 2 ) hero . moveLeft ( 1 ) hero . moveDown ( 2 ) hero . jumpLeft…" at bounding box center [887, 350] width 365 height 391
click at [858, 260] on div "hero . moveUp ( 2 ) hero . moveLeft ( 1 ) hero . moveDown ( 2 ) hero . jumpLeft…" at bounding box center [887, 350] width 365 height 391
type textarea "hero.moveUp(2)"
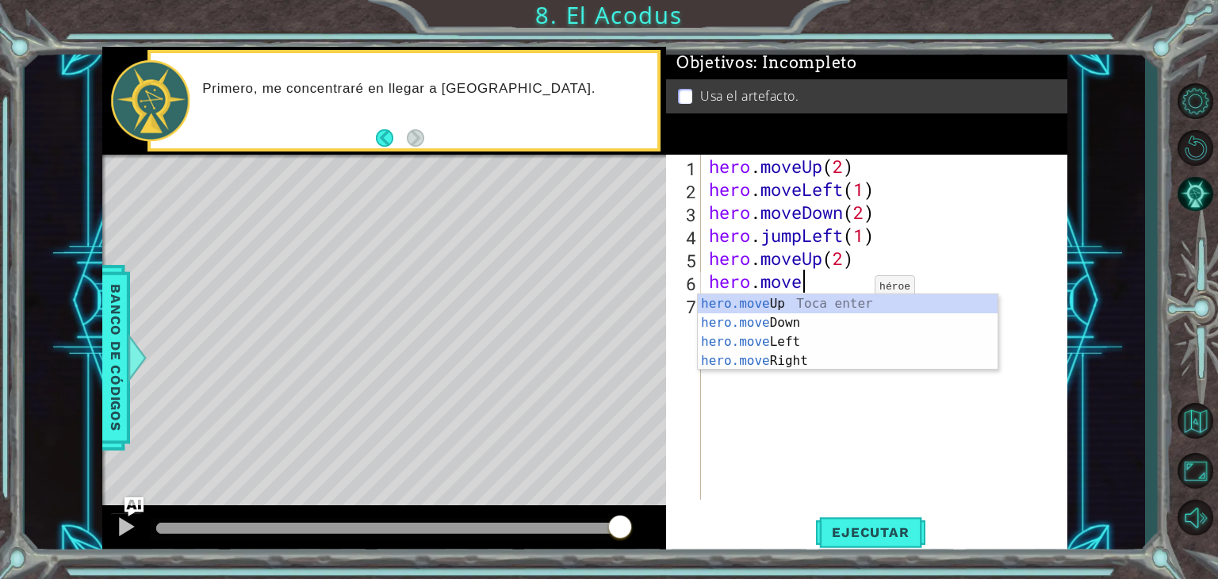
scroll to position [0, 3]
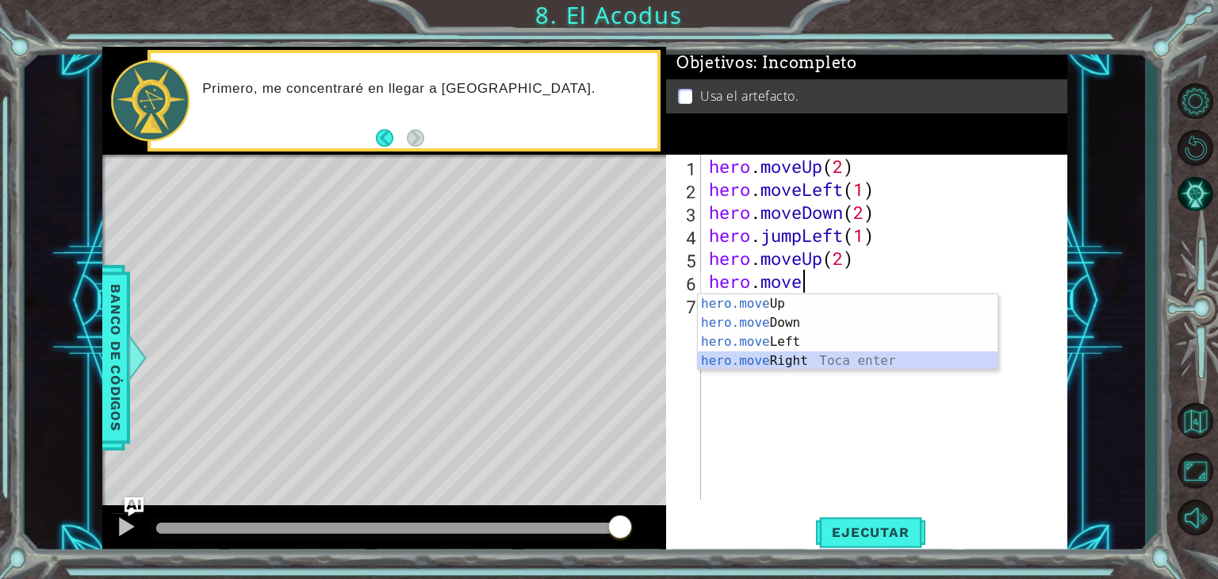
click at [767, 359] on div "hero.move Up Toca enter hero.move Down Toca enter hero.move Left Toca enter her…" at bounding box center [848, 351] width 300 height 114
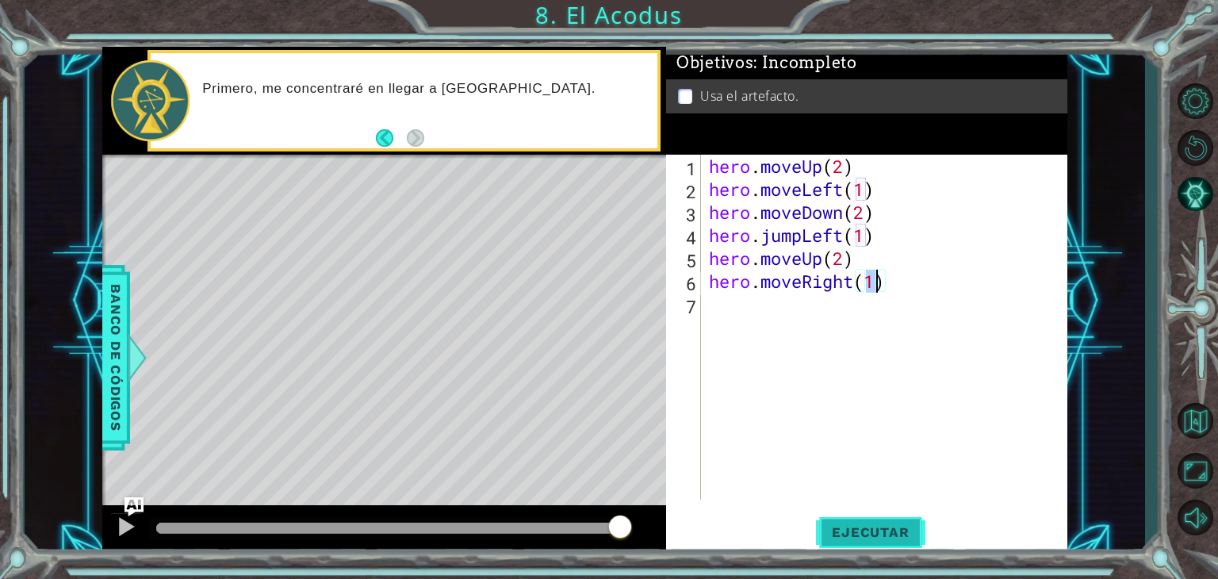
type textarea "hero.moveRight(1)"
click at [854, 529] on span "Ejecutar" at bounding box center [870, 532] width 109 height 16
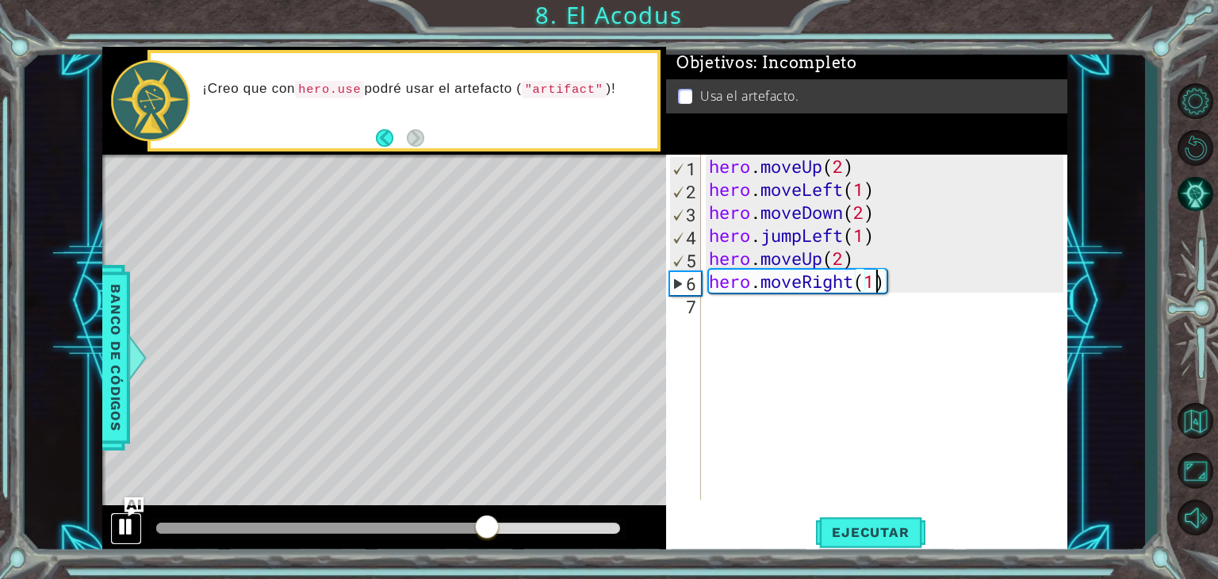
click at [124, 518] on div at bounding box center [126, 526] width 21 height 21
click at [907, 289] on div "hero . moveUp ( 2 ) hero . moveLeft ( 1 ) hero . moveDown ( 2 ) hero . jumpLeft…" at bounding box center [887, 350] width 365 height 391
click at [124, 521] on div at bounding box center [126, 526] width 21 height 21
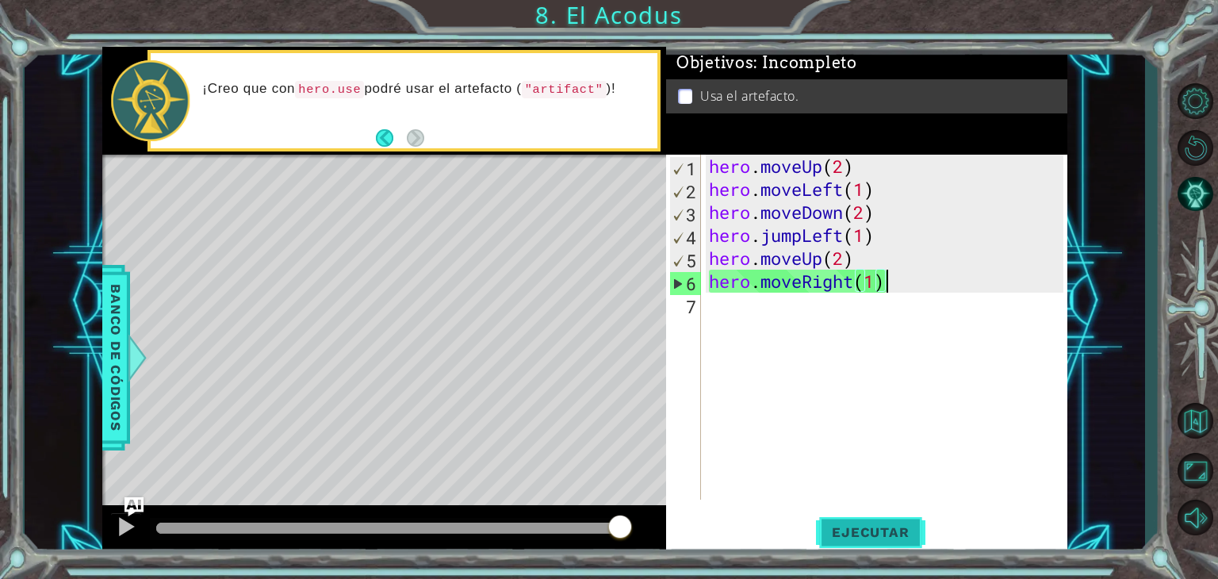
click at [859, 525] on span "Ejecutar" at bounding box center [870, 532] width 109 height 16
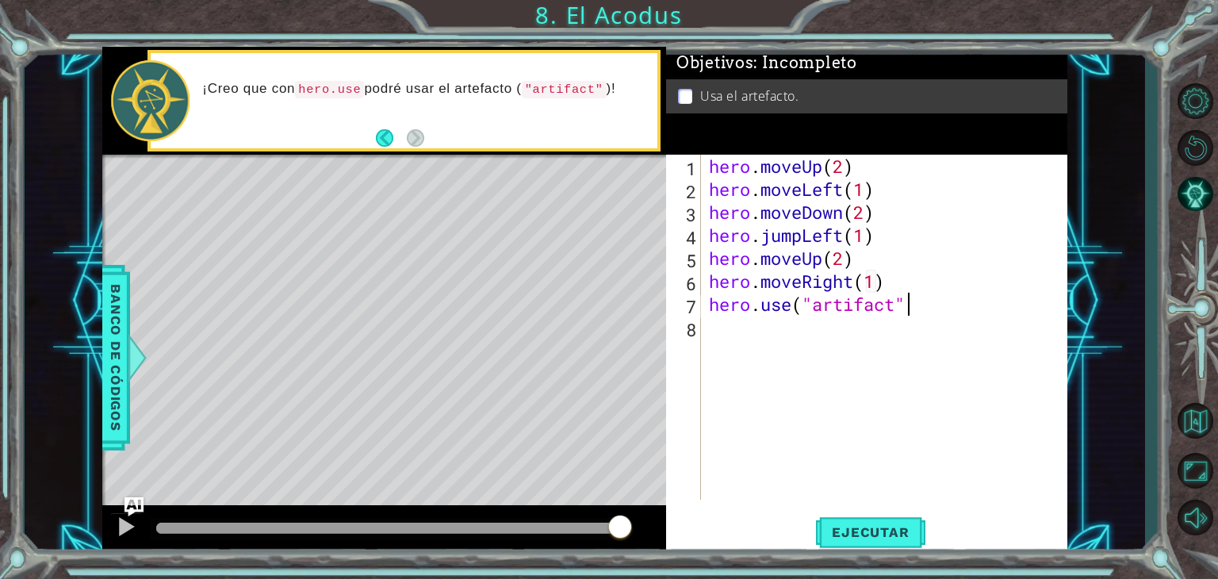
scroll to position [0, 8]
type textarea "hero.use("artifact")"
click at [869, 524] on span "Ejecutar" at bounding box center [870, 532] width 109 height 16
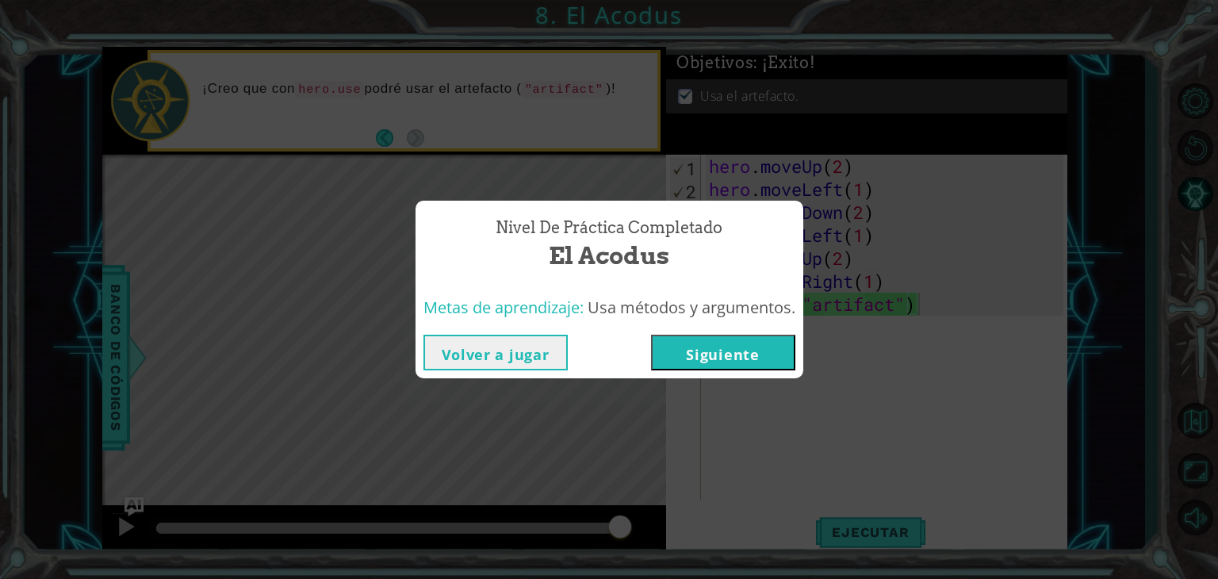
click at [717, 341] on button "Siguiente" at bounding box center [723, 353] width 144 height 36
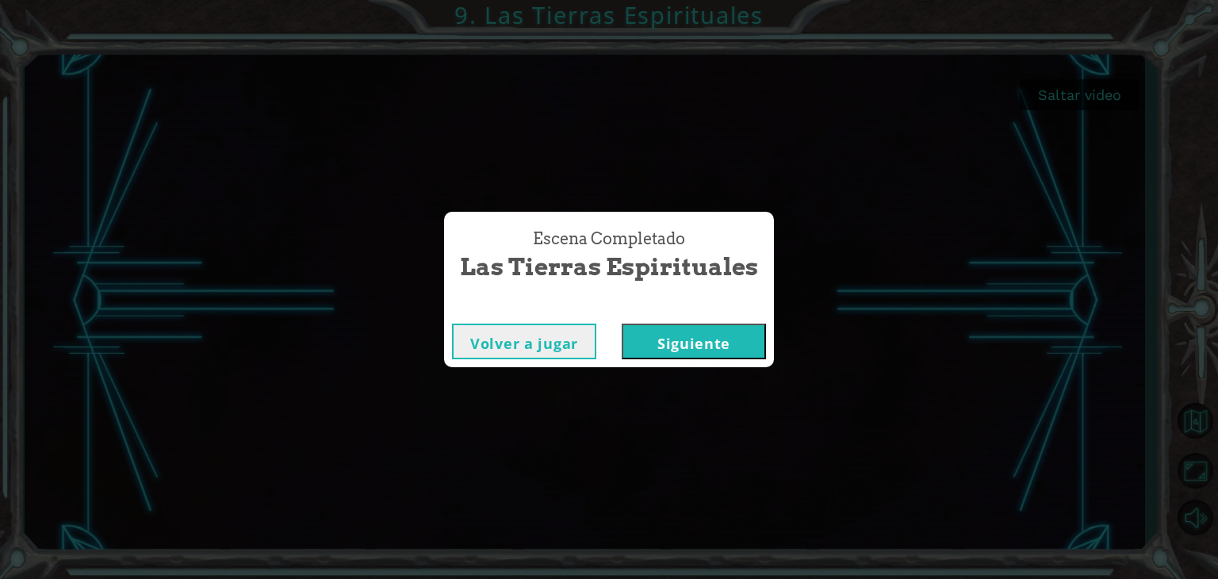
click at [680, 341] on button "Siguiente" at bounding box center [693, 341] width 144 height 36
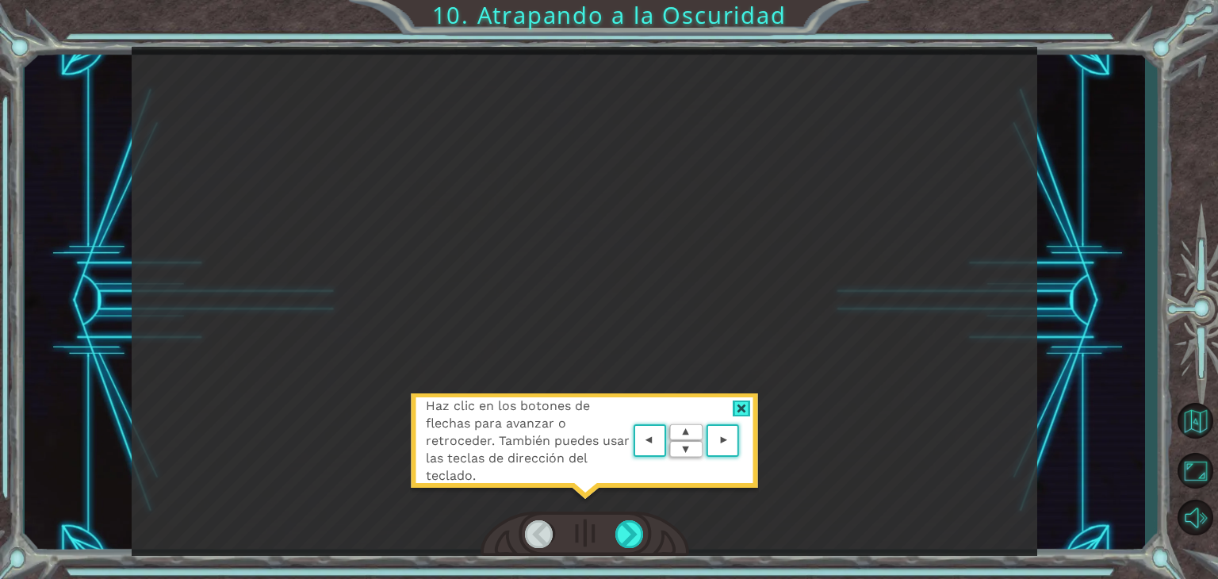
click at [741, 407] on div at bounding box center [741, 408] width 18 height 17
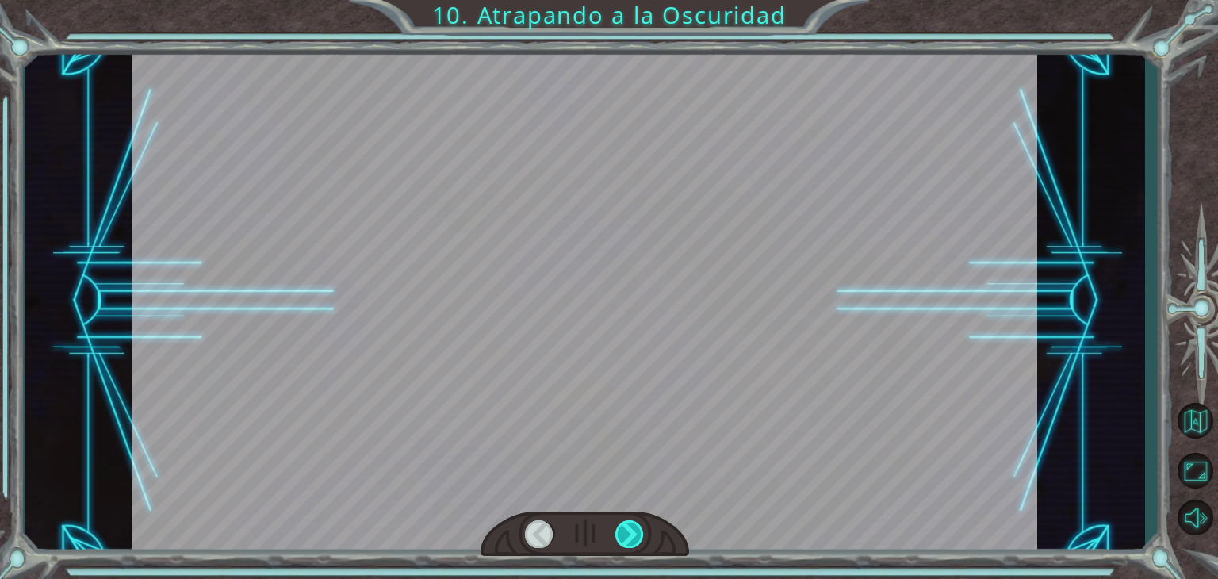
click at [624, 527] on div at bounding box center [629, 534] width 29 height 28
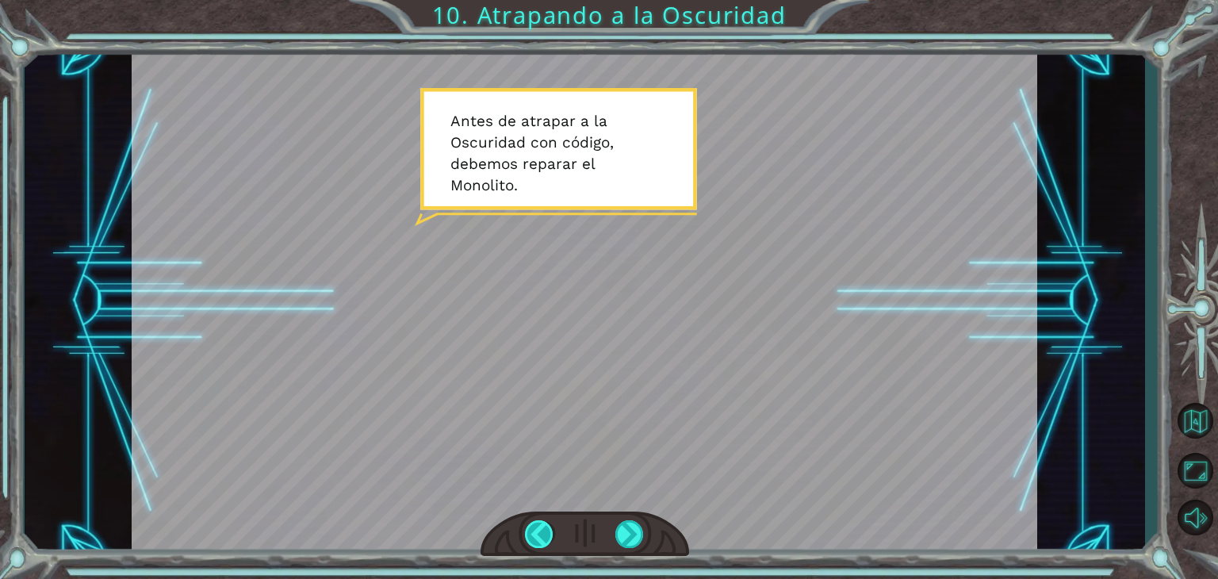
click at [533, 532] on div at bounding box center [539, 534] width 29 height 28
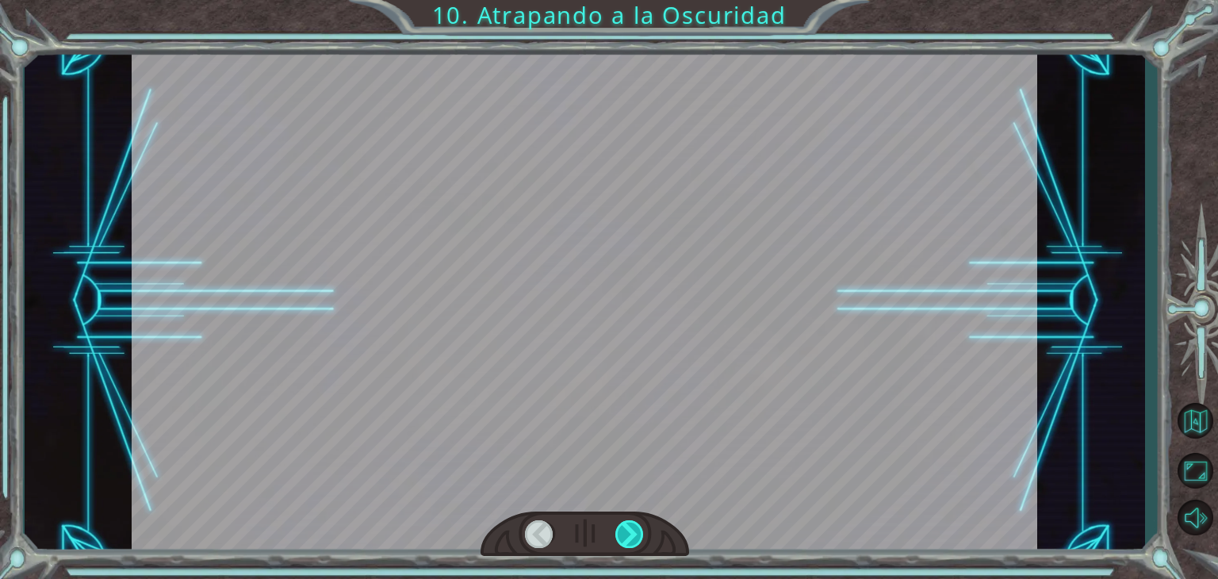
click at [619, 530] on div at bounding box center [629, 534] width 29 height 28
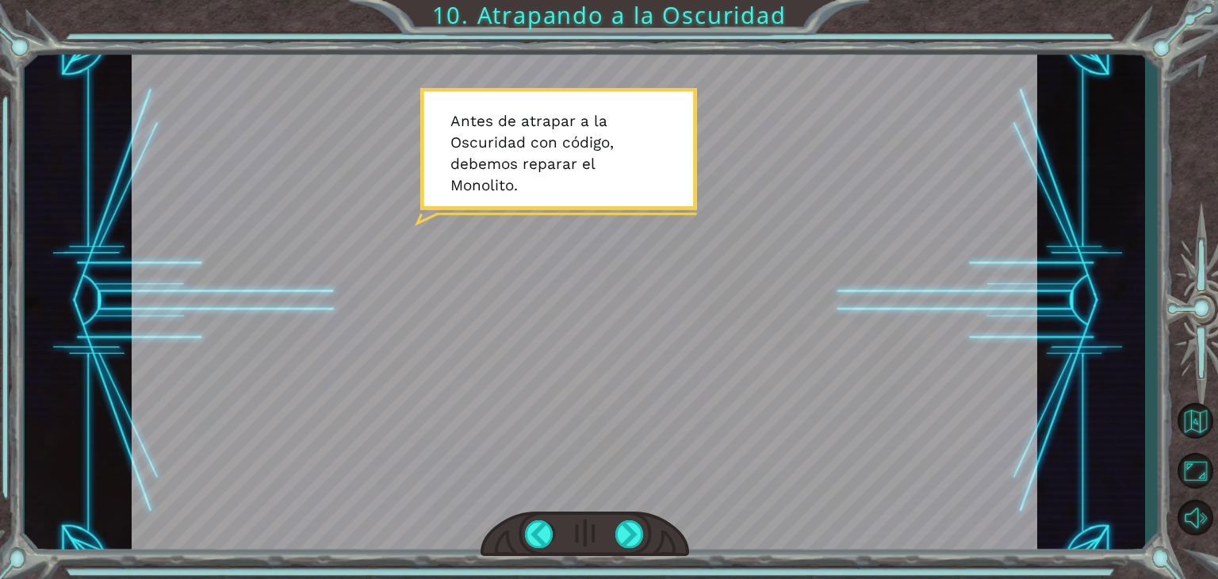
click at [591, 516] on div at bounding box center [584, 534] width 208 height 46
click at [630, 522] on div at bounding box center [629, 534] width 29 height 28
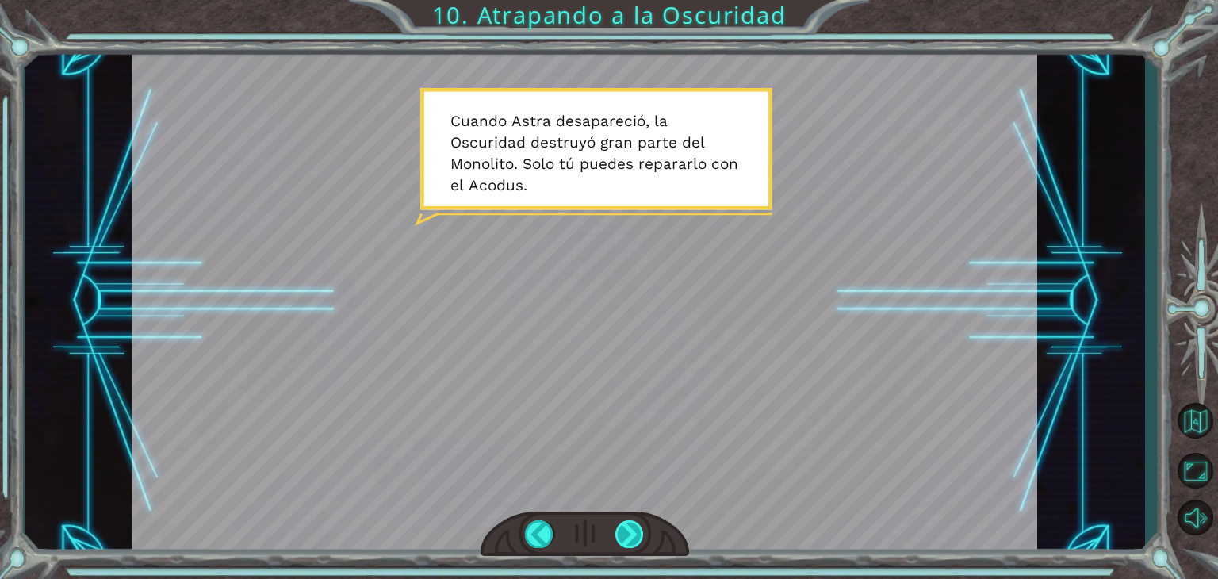
click at [629, 529] on div at bounding box center [629, 534] width 29 height 28
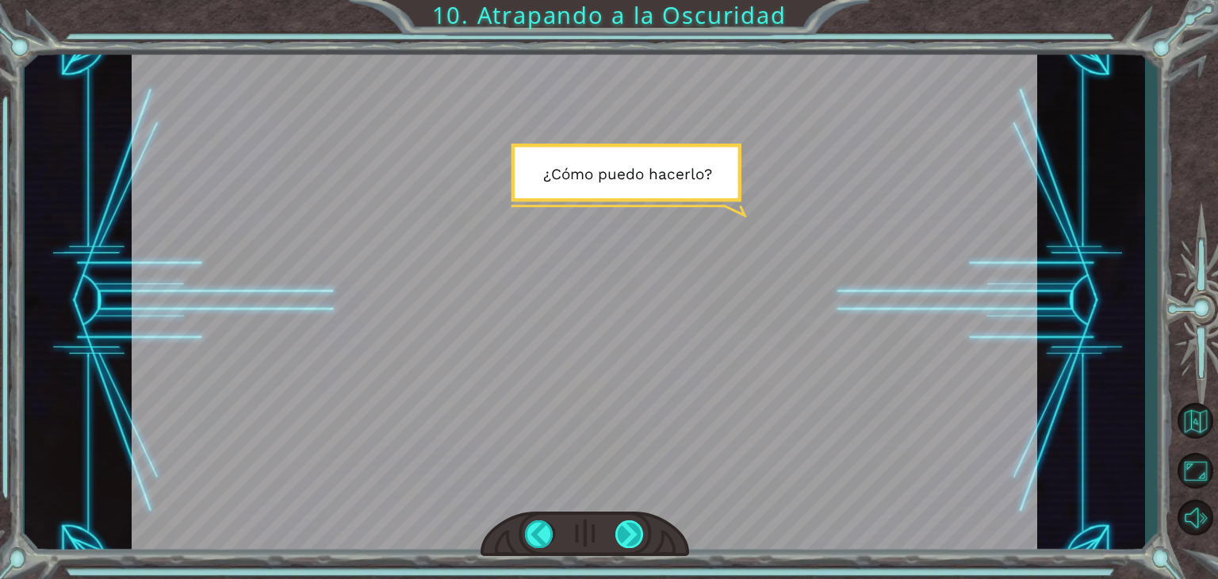
click at [628, 530] on div at bounding box center [629, 534] width 29 height 28
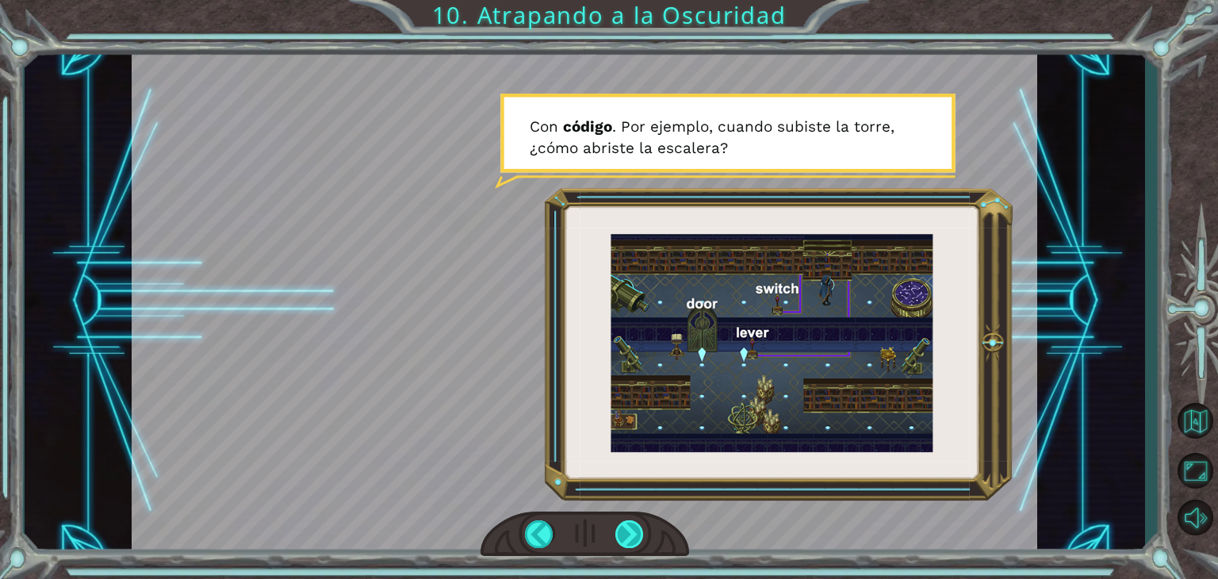
click at [637, 536] on div at bounding box center [629, 534] width 29 height 28
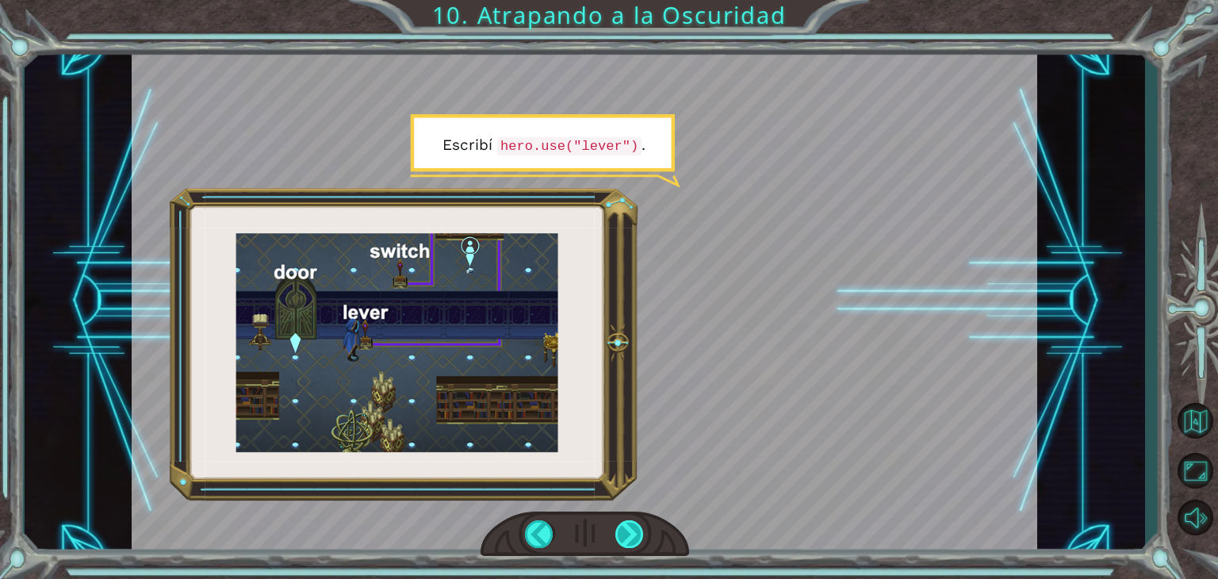
click at [628, 533] on div at bounding box center [629, 534] width 29 height 28
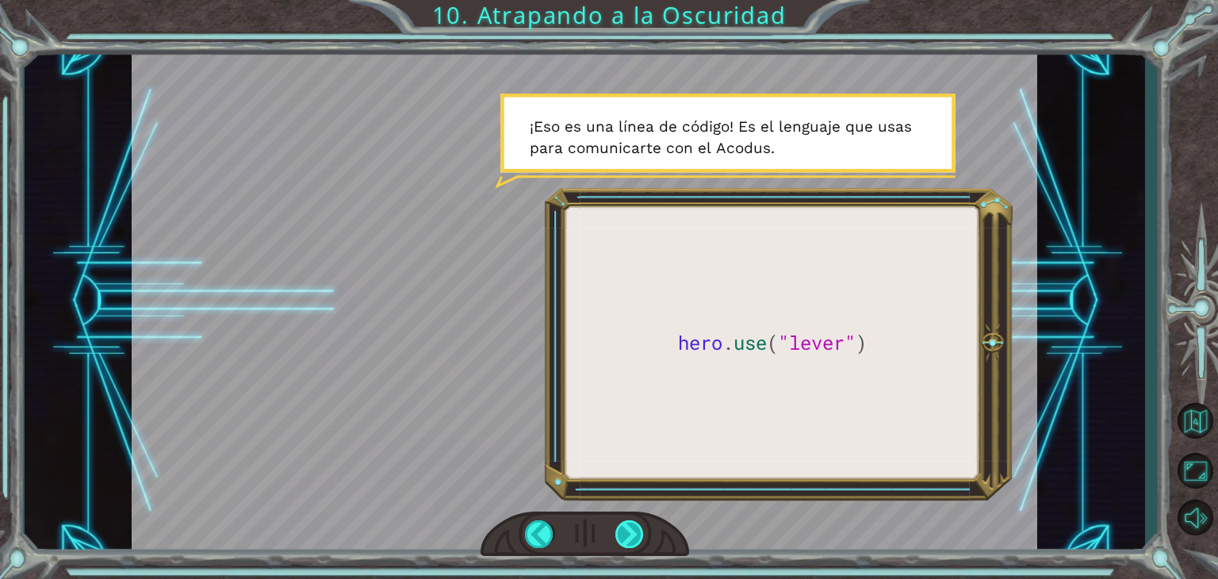
click at [631, 533] on div at bounding box center [629, 534] width 29 height 28
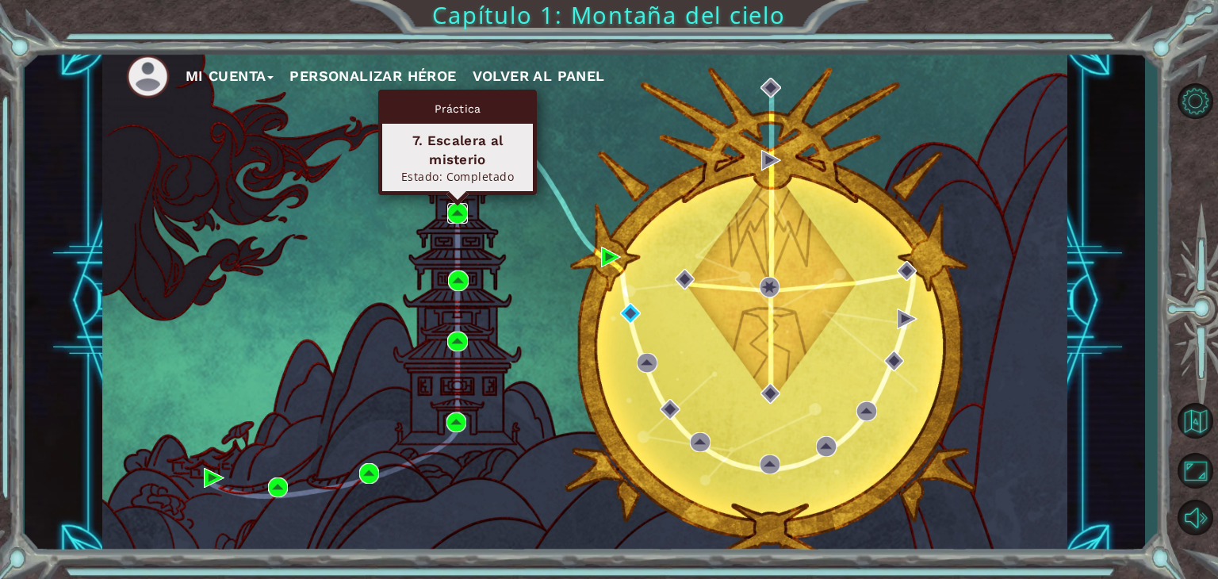
click at [456, 207] on img at bounding box center [457, 213] width 21 height 21
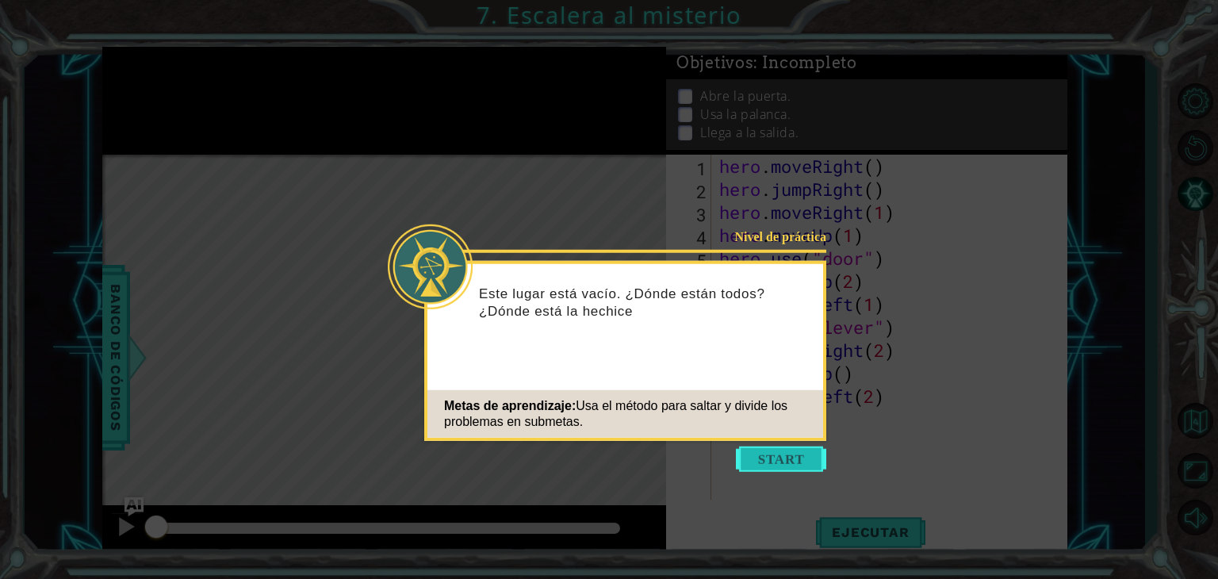
click at [748, 455] on button "Start" at bounding box center [781, 458] width 90 height 25
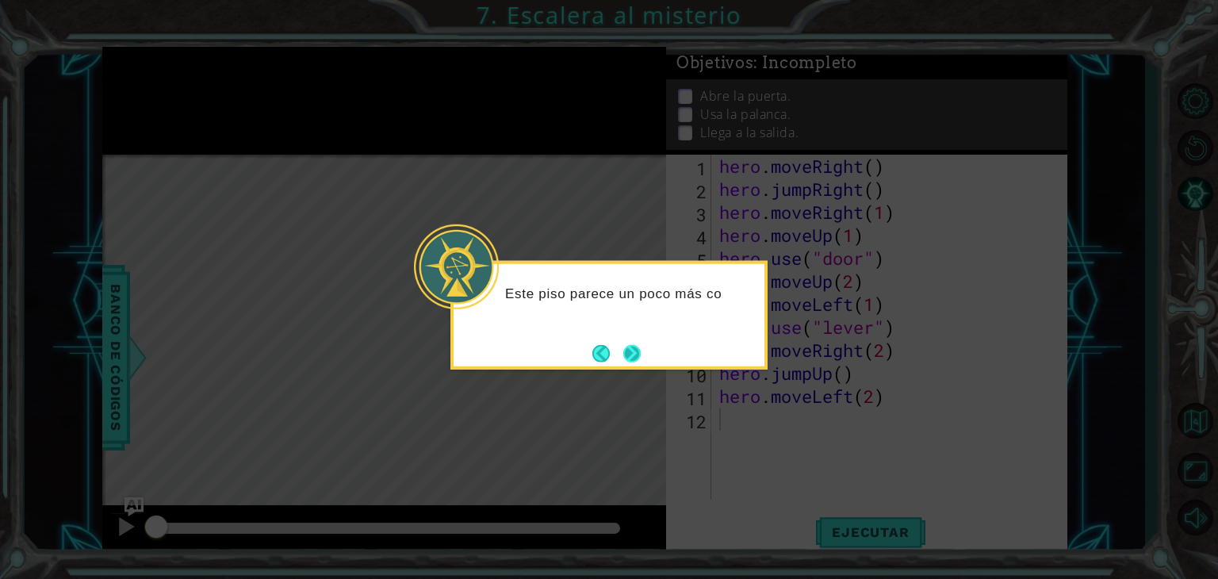
click at [625, 351] on button "Next" at bounding box center [631, 352] width 17 height 17
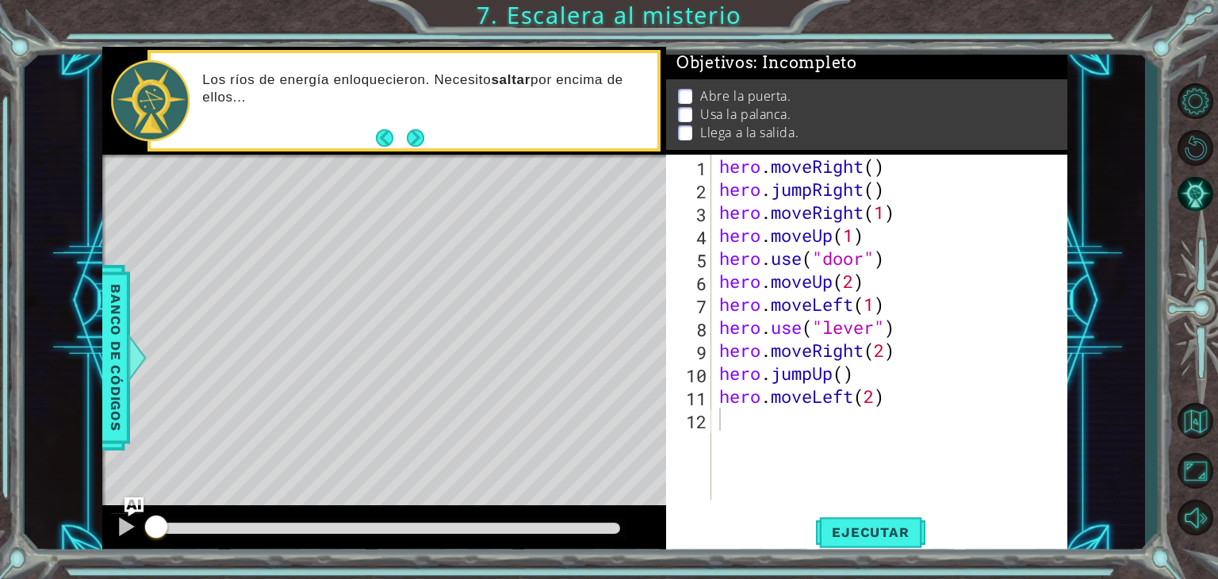
drag, startPoint x: 667, startPoint y: 36, endPoint x: 752, endPoint y: 44, distance: 86.1
click at [752, 44] on div "1 ההההההההההההההההההההההההההההההההההההההההההההההההההההההההההההההההההההההההההההה…" at bounding box center [609, 289] width 1218 height 579
click at [838, 526] on span "Ejecutar" at bounding box center [870, 532] width 109 height 16
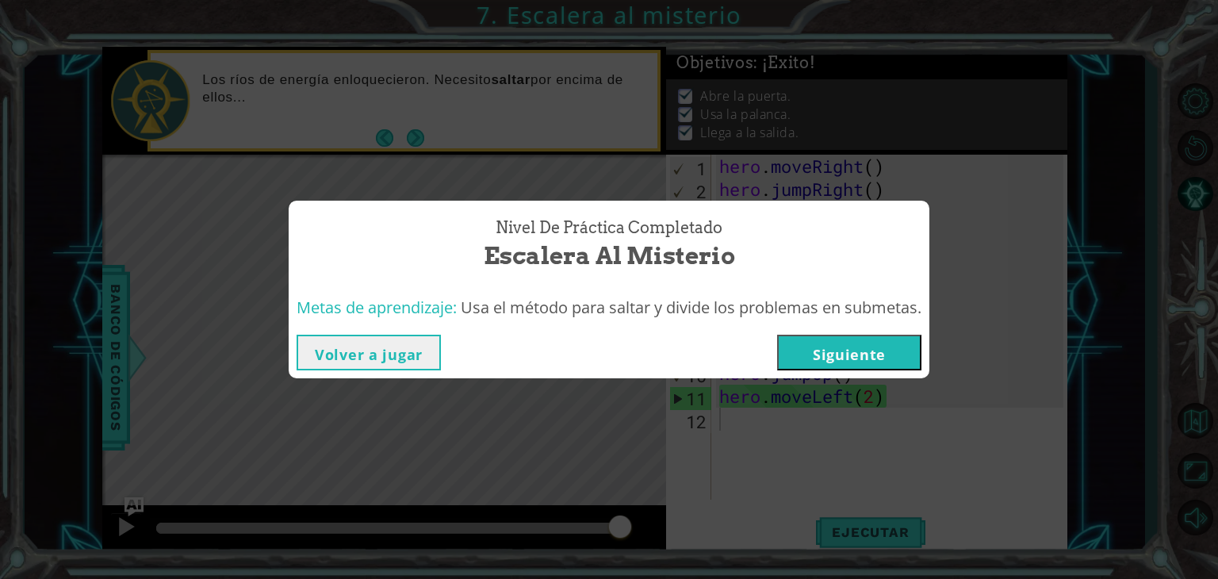
click at [866, 343] on button "Siguiente" at bounding box center [849, 353] width 144 height 36
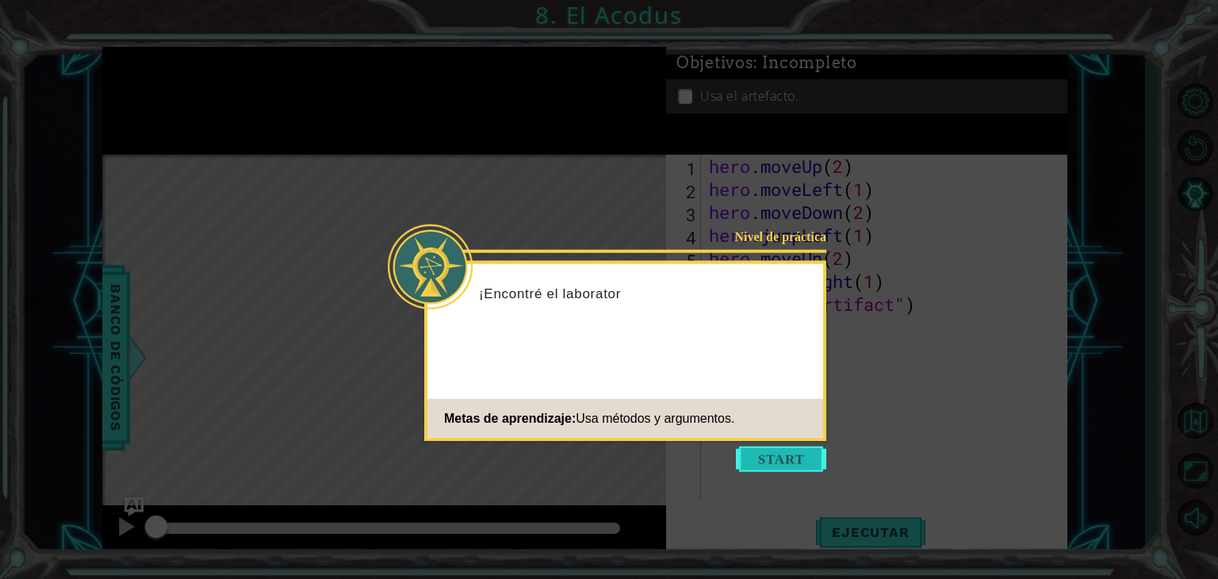
click at [788, 451] on button "Start" at bounding box center [781, 458] width 90 height 25
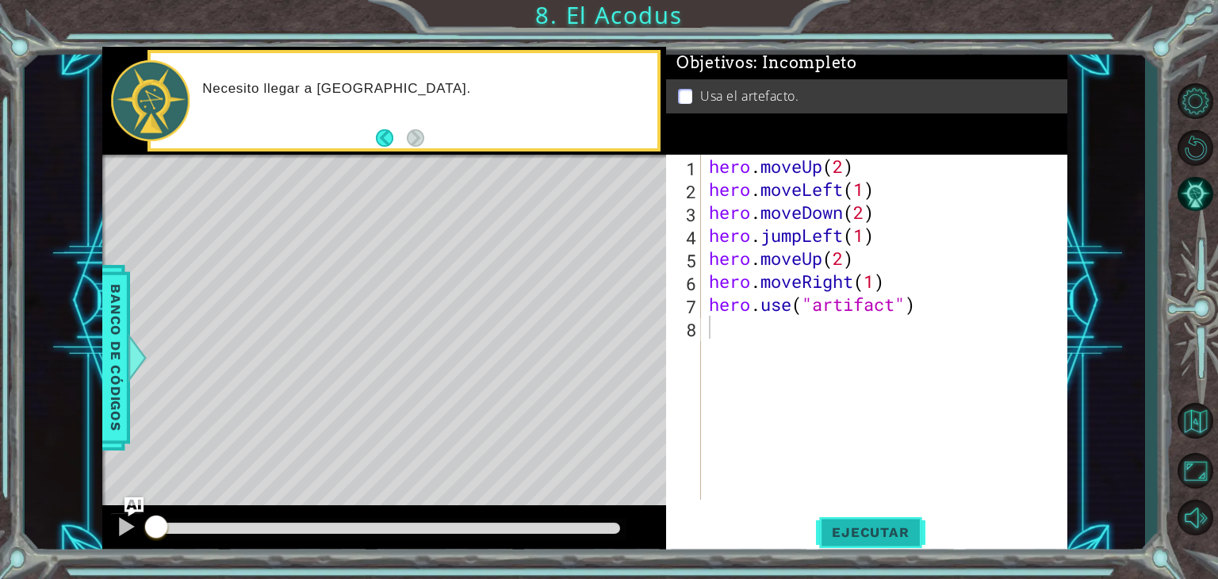
click at [831, 528] on span "Ejecutar" at bounding box center [870, 532] width 109 height 16
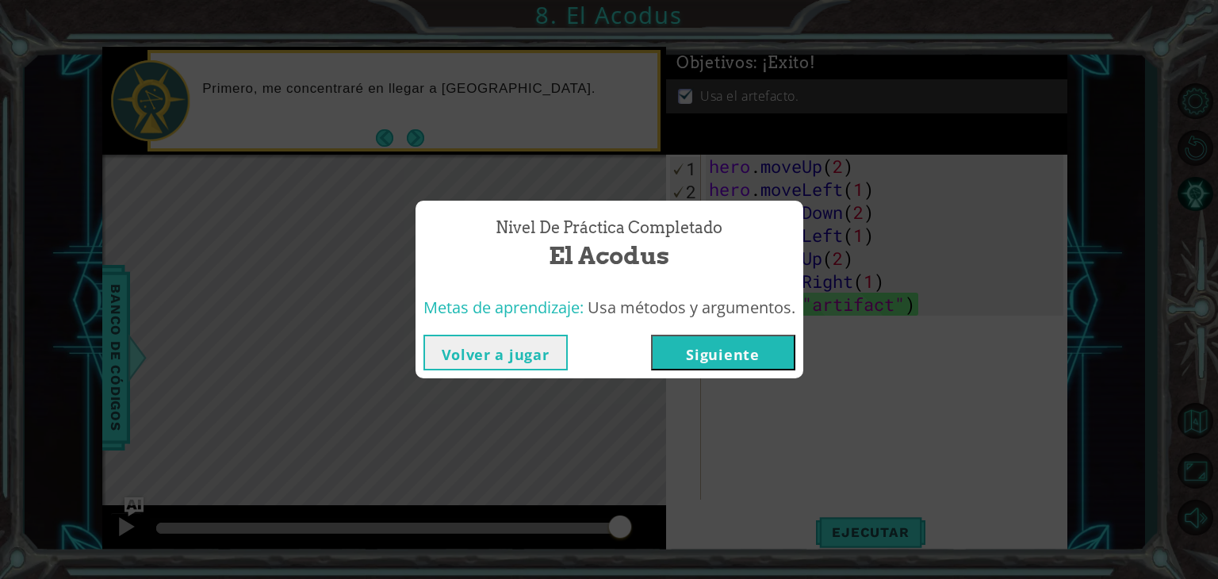
click at [751, 358] on button "Siguiente" at bounding box center [723, 353] width 144 height 36
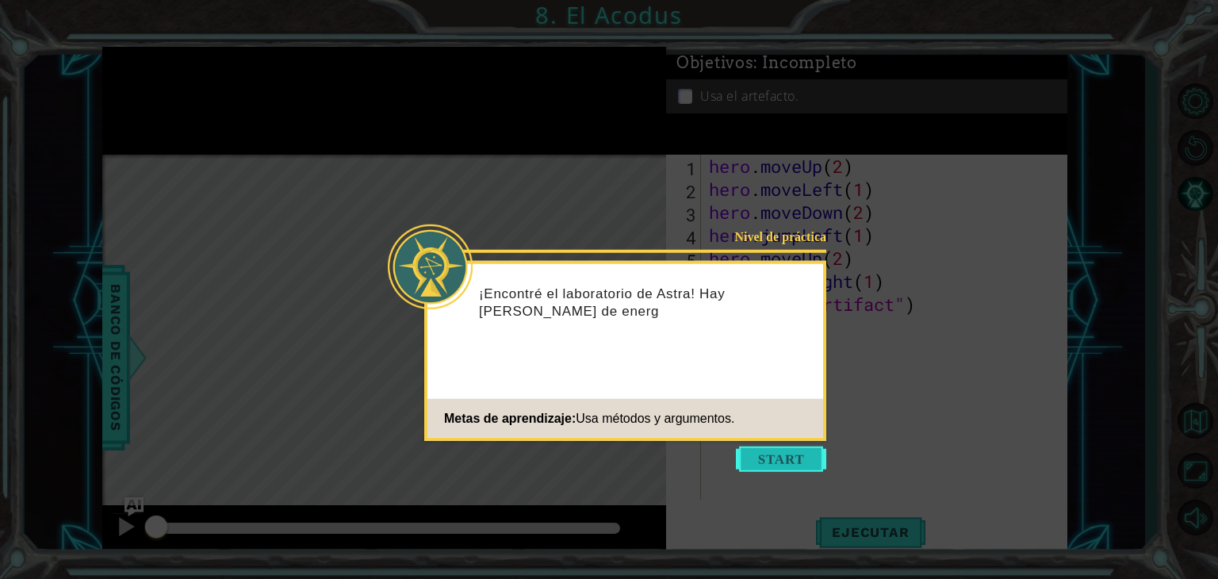
click at [752, 450] on button "Start" at bounding box center [781, 458] width 90 height 25
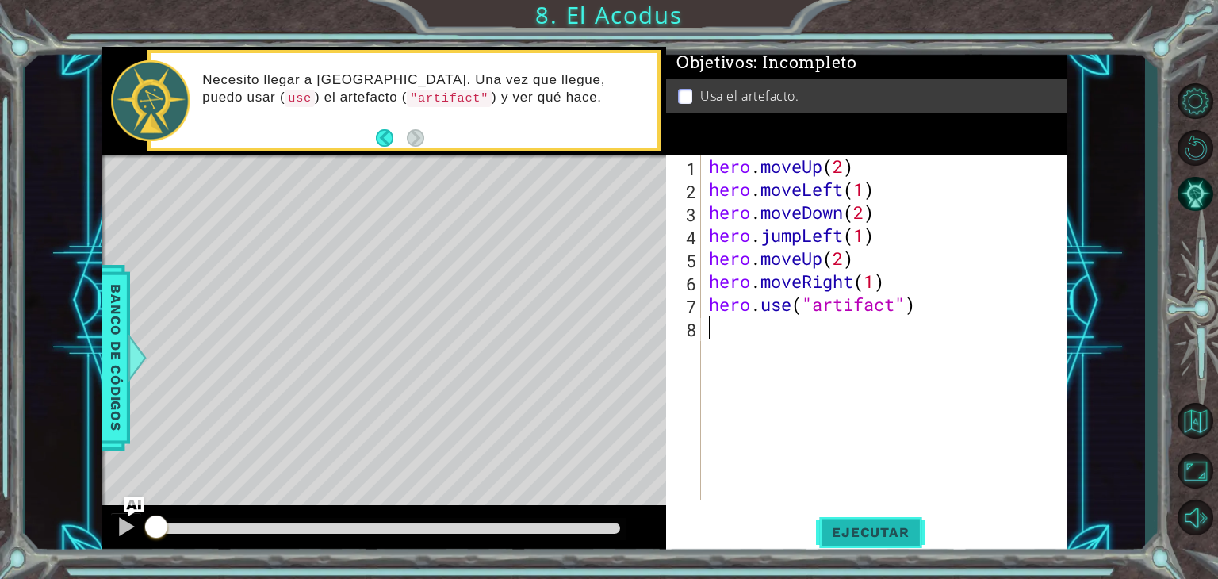
click at [874, 525] on span "Ejecutar" at bounding box center [870, 532] width 109 height 16
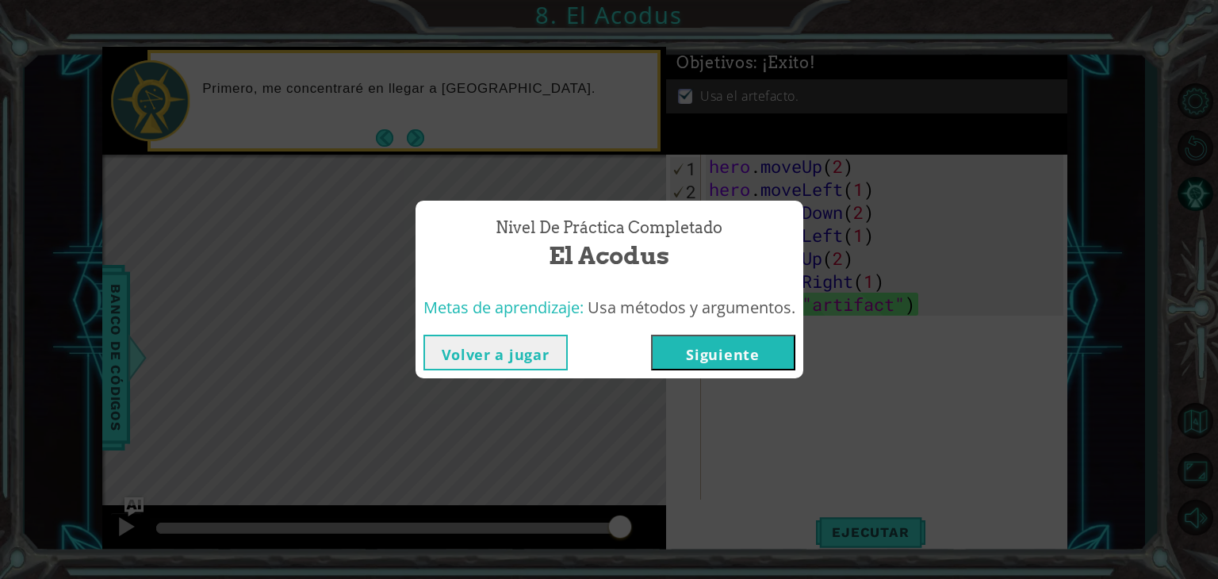
click at [766, 350] on button "Siguiente" at bounding box center [723, 353] width 144 height 36
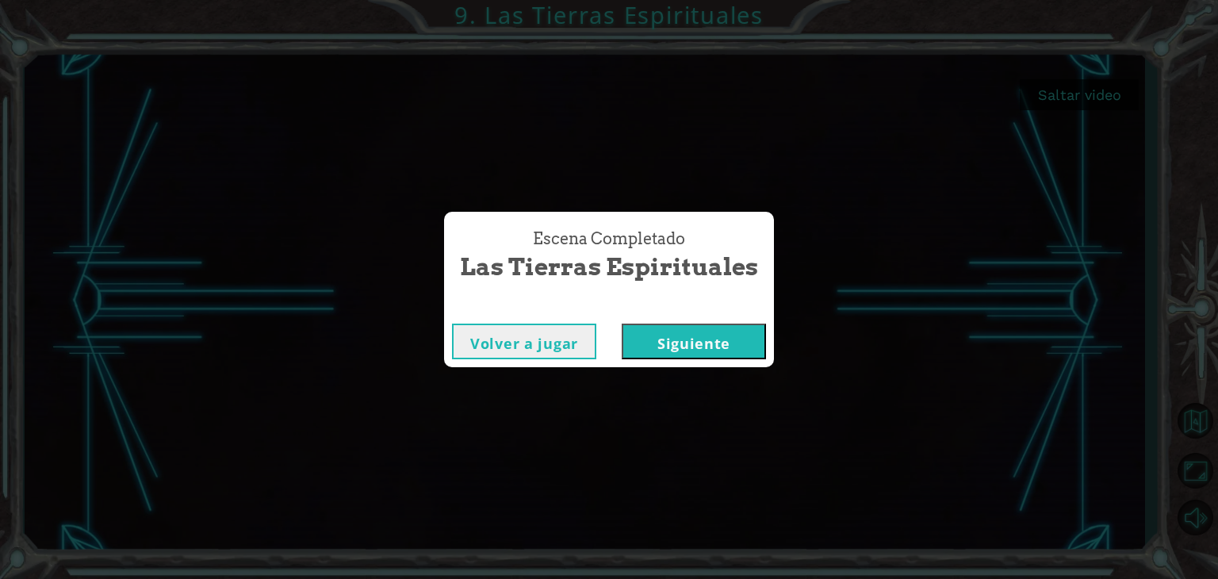
click at [526, 336] on button "Volver a jugar" at bounding box center [524, 341] width 144 height 36
